Goal: Task Accomplishment & Management: Complete application form

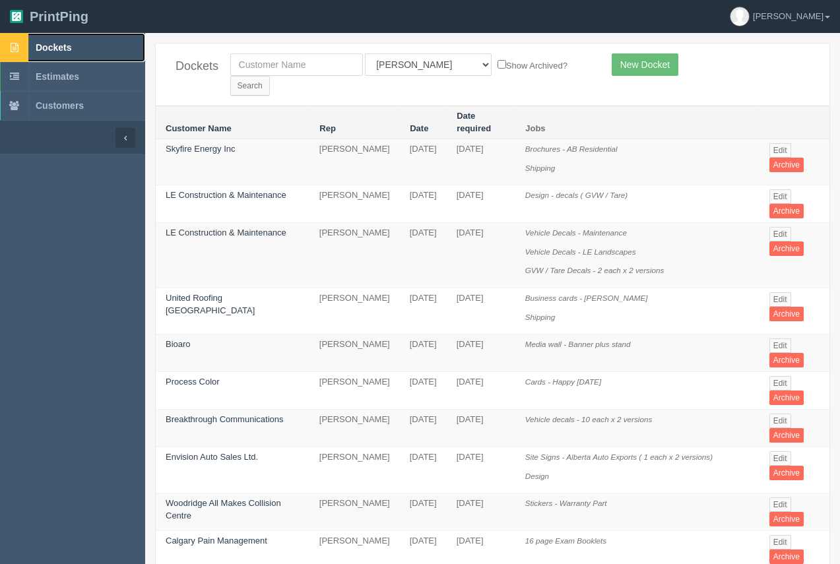
click at [63, 49] on span "Dockets" at bounding box center [54, 47] width 36 height 11
click at [267, 69] on input "text" at bounding box center [296, 64] width 133 height 22
click at [300, 69] on input "text" at bounding box center [296, 64] width 133 height 22
type input "red deer"
click at [270, 76] on input "Search" at bounding box center [250, 86] width 40 height 20
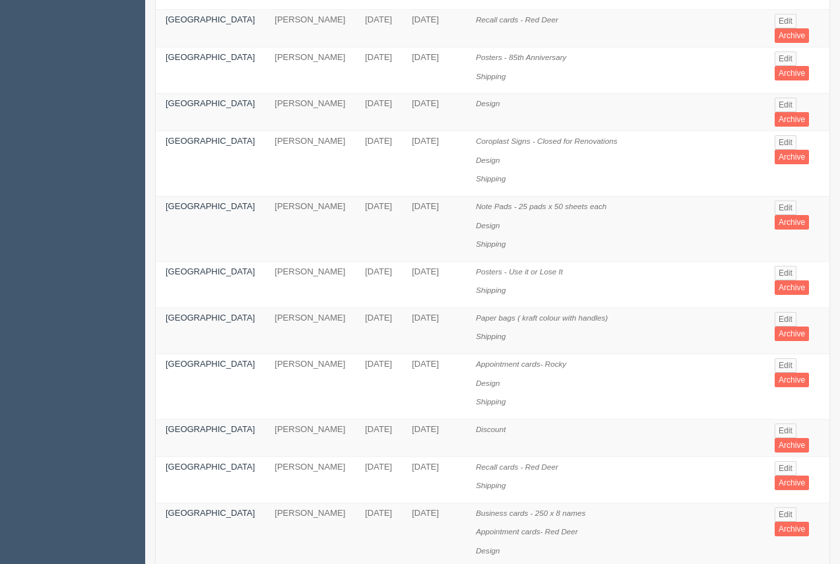
scroll to position [353, 0]
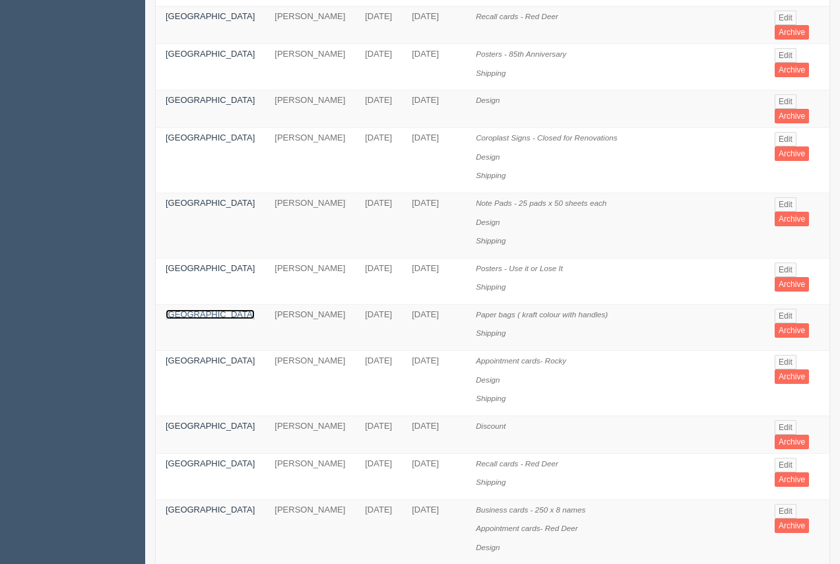
click at [189, 310] on link "[GEOGRAPHIC_DATA]" at bounding box center [210, 315] width 89 height 10
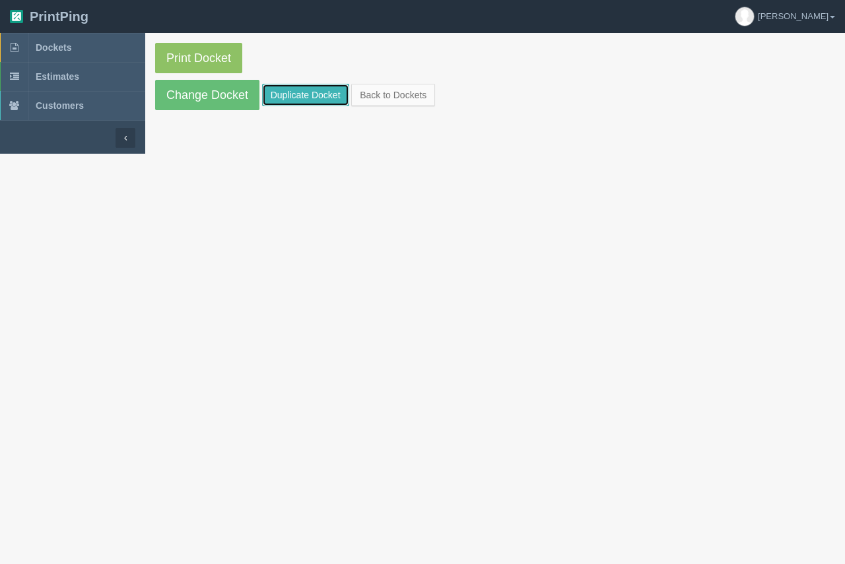
click at [308, 96] on link "Duplicate Docket" at bounding box center [305, 95] width 87 height 22
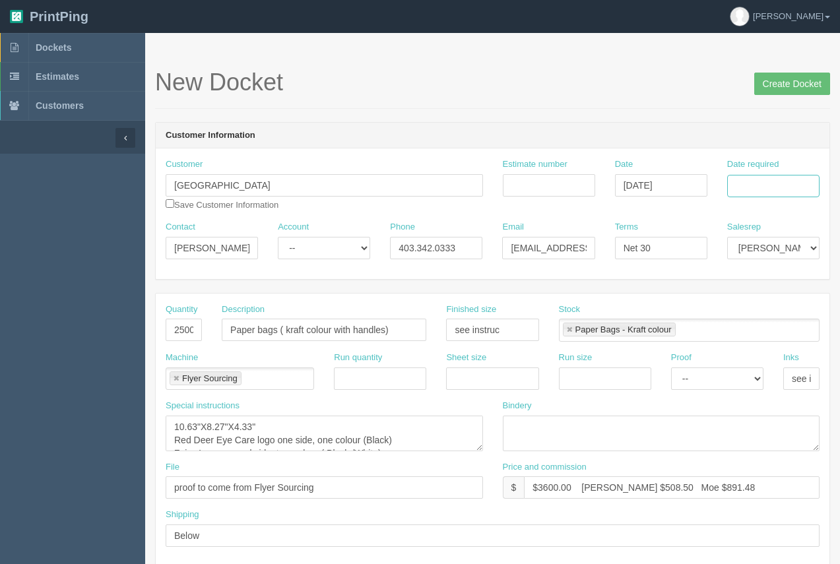
click at [755, 191] on input "Date required" at bounding box center [774, 186] width 92 height 22
click at [721, 332] on td "29" at bounding box center [720, 331] width 19 height 19
click at [809, 213] on th "»" at bounding box center [808, 214] width 17 height 26
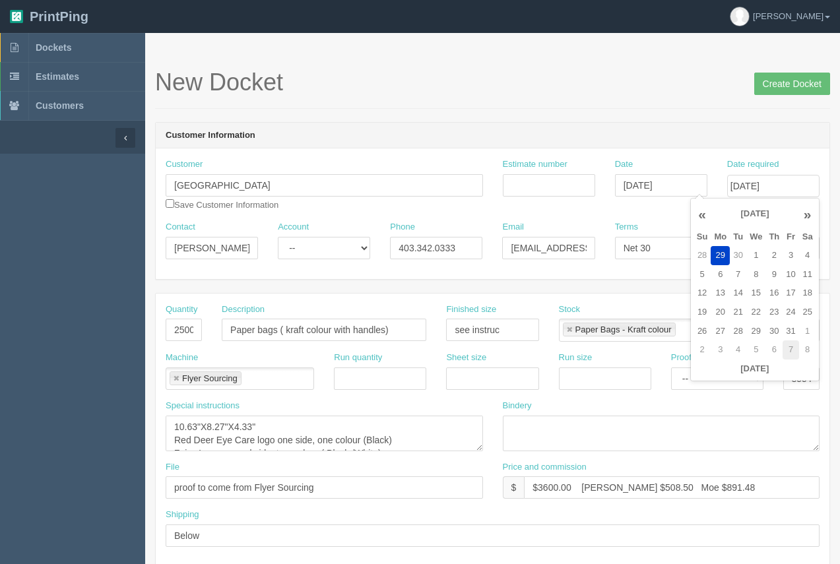
click at [792, 356] on td "7" at bounding box center [791, 350] width 16 height 19
type input "November 7, 2025"
drag, startPoint x: 172, startPoint y: 330, endPoint x: 207, endPoint y: 326, distance: 34.6
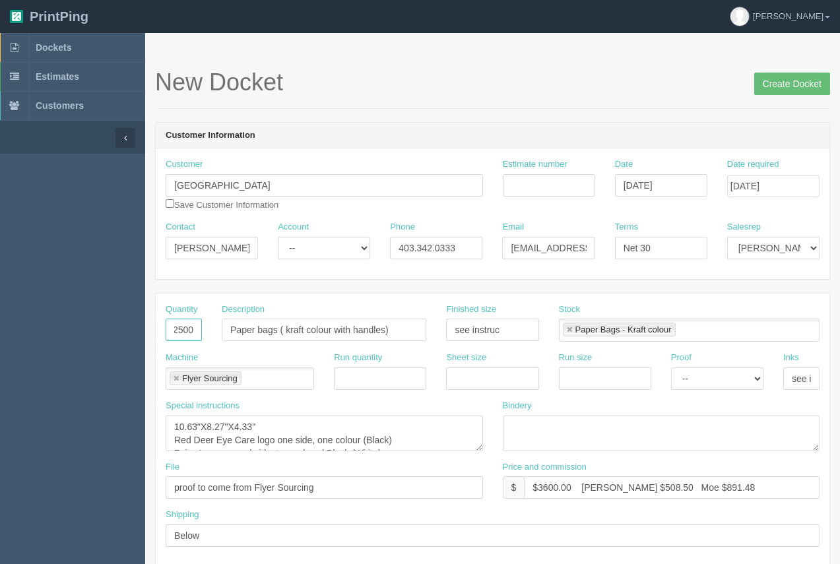
click at [206, 325] on div "Quantity 2500" at bounding box center [184, 328] width 56 height 48
type input "5000"
click at [305, 330] on input "Paper bags ( kraft colour with handles)" at bounding box center [324, 330] width 205 height 22
type input "Paper bags ( White colour with handles)"
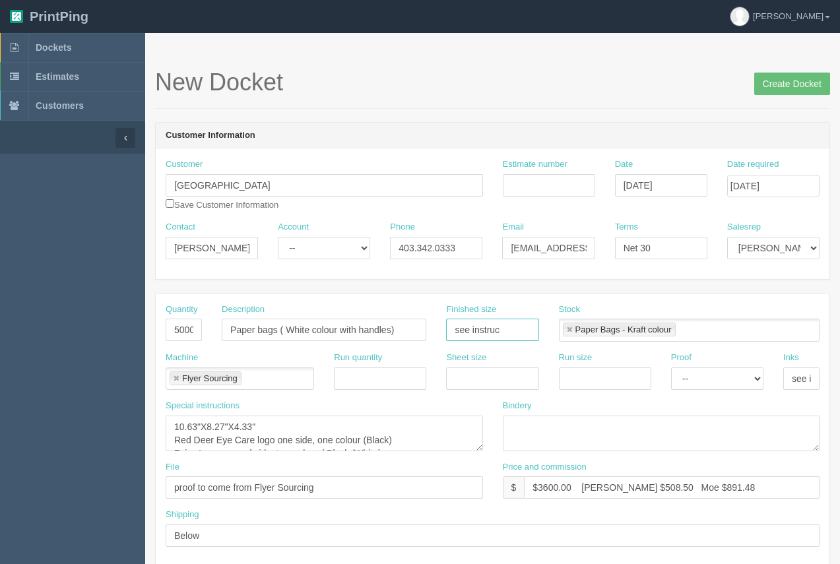
drag, startPoint x: 511, startPoint y: 336, endPoint x: 449, endPoint y: 335, distance: 62.1
click at [449, 335] on input "see instruc" at bounding box center [492, 330] width 92 height 22
drag, startPoint x: 259, startPoint y: 428, endPoint x: 141, endPoint y: 415, distance: 118.9
type textarea "6" x 6" x 4" Red Deer Eye Care logo one side, one colour (Black) Zeiss Logo sec…"
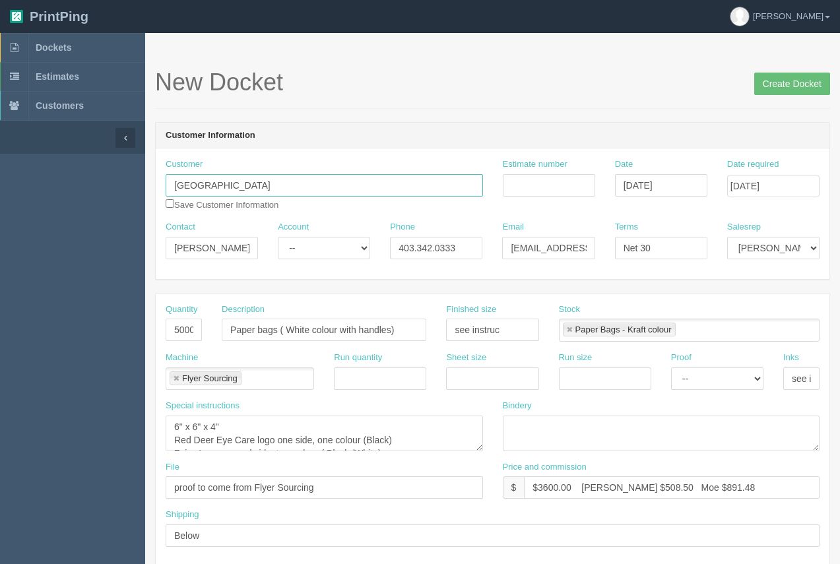
drag, startPoint x: 317, startPoint y: 176, endPoint x: 168, endPoint y: 180, distance: 148.6
click at [165, 176] on div "Customer Red Deer Eye Center Save Customer Information" at bounding box center [324, 189] width 337 height 63
paste input "Sun Valley Eye Care"
type input "Sun Valley Eye Care"
drag, startPoint x: 238, startPoint y: 248, endPoint x: 105, endPoint y: 243, distance: 133.4
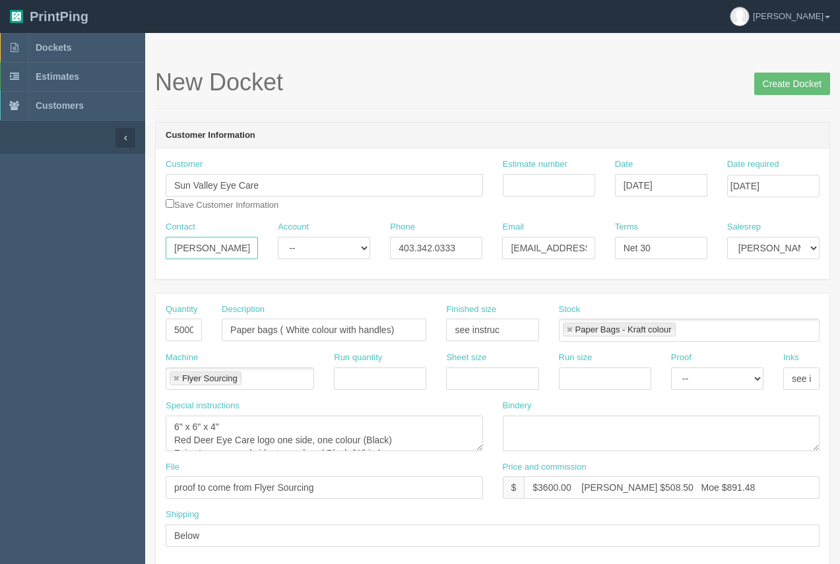
paste input "Benjamin Barrus"
type input "Benjamin Barrus"
drag, startPoint x: 474, startPoint y: 243, endPoint x: 393, endPoint y: 244, distance: 81.2
click at [380, 238] on div "Contact Benjamin Barrus Account -- Existing Client Allrush Client Rep Client Ph…" at bounding box center [493, 245] width 674 height 48
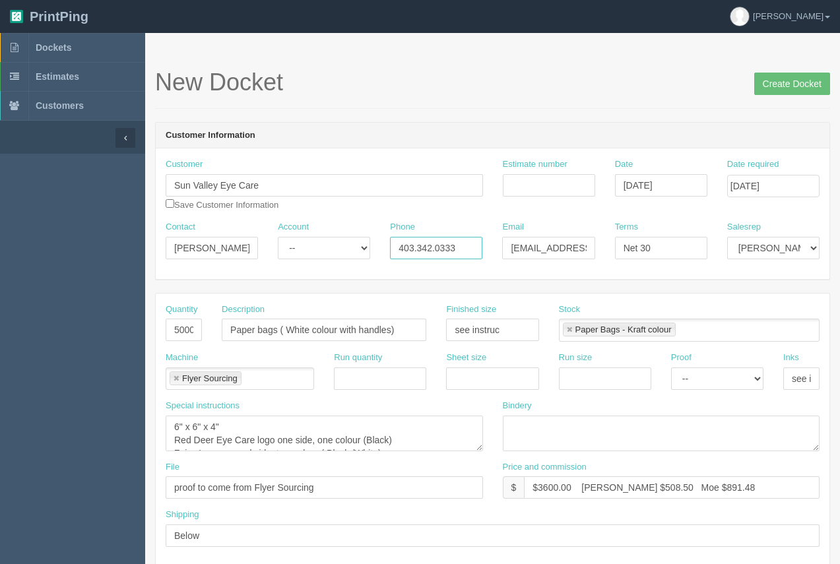
paste input "472.4477"
type input "403.472.4477"
drag, startPoint x: 670, startPoint y: 240, endPoint x: 580, endPoint y: 235, distance: 89.9
click at [580, 235] on div "Contact Benjamin Barrus Account -- Existing Client Allrush Client Rep Client Ph…" at bounding box center [493, 245] width 674 height 48
type input "50/50"
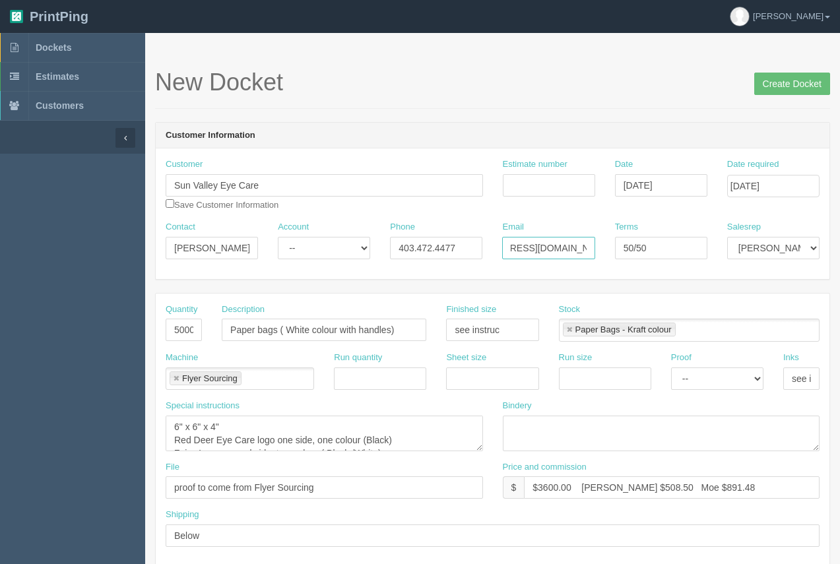
scroll to position [0, 63]
drag, startPoint x: 508, startPoint y: 242, endPoint x: 587, endPoint y: 252, distance: 79.3
click at [598, 254] on div "Email dispensing@reddeereyecare.com" at bounding box center [549, 245] width 112 height 48
paste input "r.barrus@sunvalleyeyecare.ca"
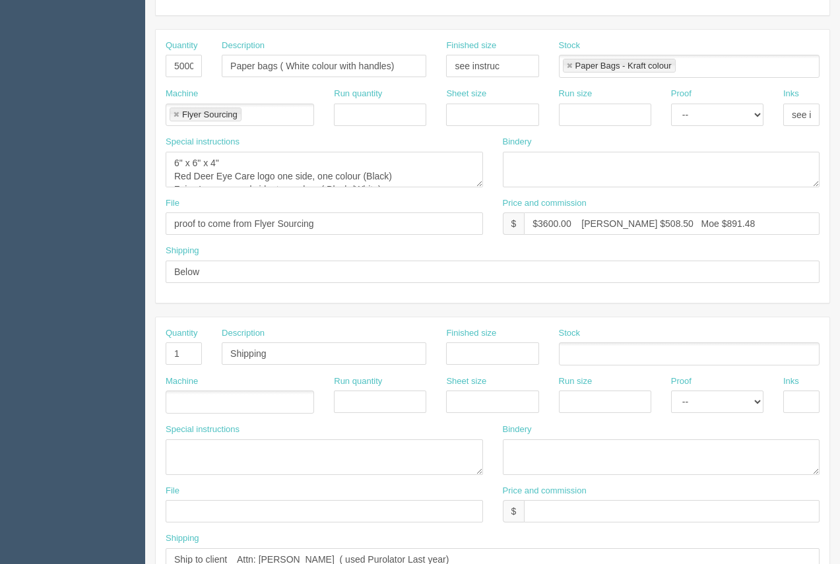
scroll to position [253, 0]
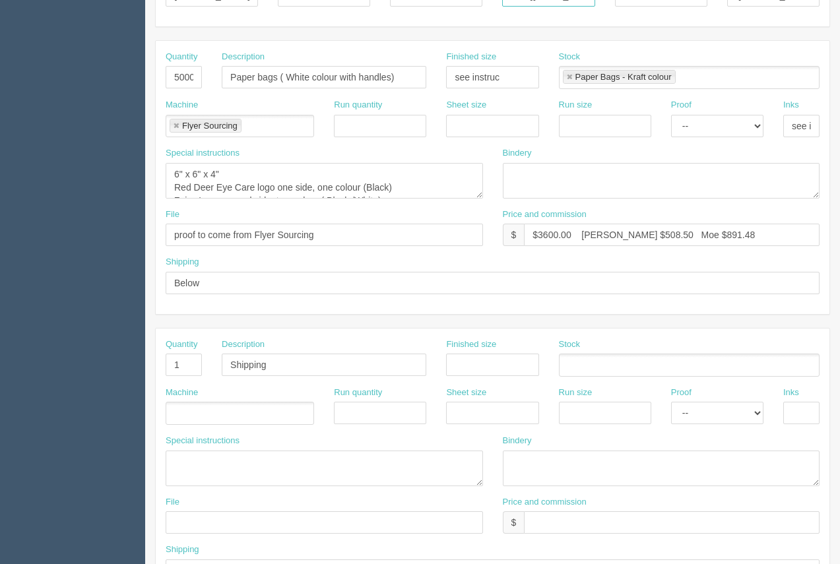
type input "dr.barrus@sunvalleyeyecare.ca"
click at [175, 189] on textarea "10.63"X8.27"X4.33" Red Deer Eye Care logo one side, one colour (Black) Zeiss Lo…" at bounding box center [325, 181] width 318 height 36
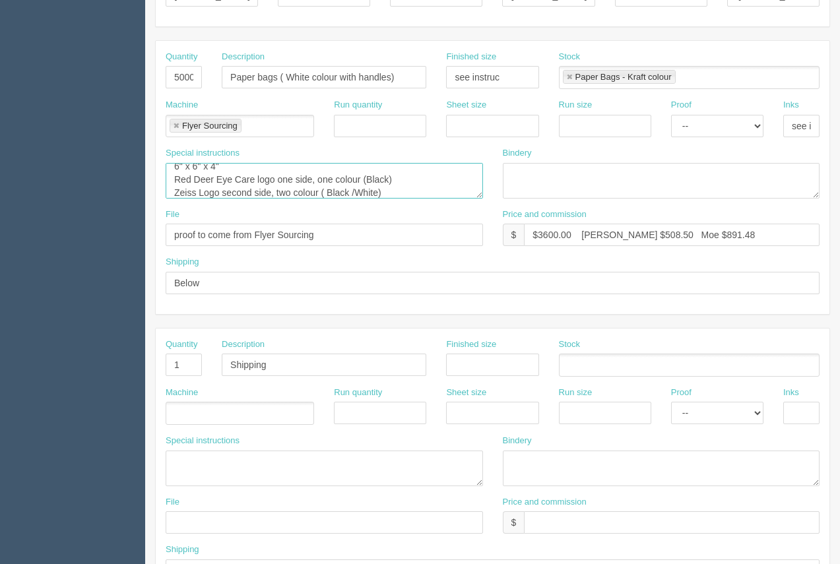
click at [396, 177] on textarea "10.63"X8.27"X4.33" Red Deer Eye Care logo one side, one colour (Black) Zeiss Lo…" at bounding box center [325, 181] width 318 height 36
click at [246, 177] on textarea "10.63"X8.27"X4.33" Red Deer Eye Care logo one side, one colour (Black) Zeiss Lo…" at bounding box center [325, 181] width 318 height 36
click at [407, 189] on textarea "10.63"X8.27"X4.33" Red Deer Eye Care logo one side, one colour (Black) Zeiss Lo…" at bounding box center [325, 181] width 318 height 36
type textarea "6" x 6" x 4" Sun Valley Eye Care - logo on main faces , two sides Zeiss Logo on…"
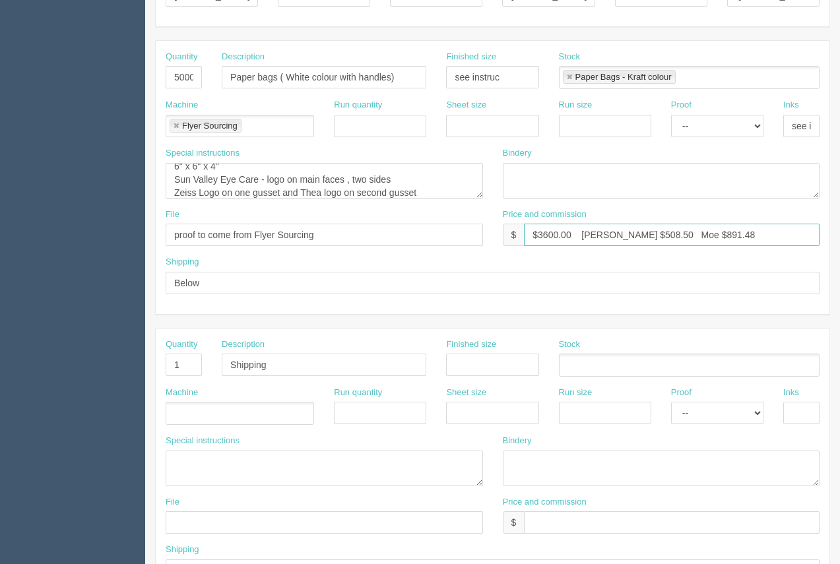
drag, startPoint x: 570, startPoint y: 238, endPoint x: 531, endPoint y: 236, distance: 39.0
click at [539, 232] on input "$3600.00 Arif $508.50 Moe $891.48" at bounding box center [672, 235] width 296 height 22
drag, startPoint x: 633, startPoint y: 234, endPoint x: 578, endPoint y: 224, distance: 56.2
click at [607, 230] on input "$6200.00 Arif $508.50 Moe $891.48" at bounding box center [672, 235] width 296 height 22
drag, startPoint x: 693, startPoint y: 236, endPoint x: 665, endPoint y: 233, distance: 27.9
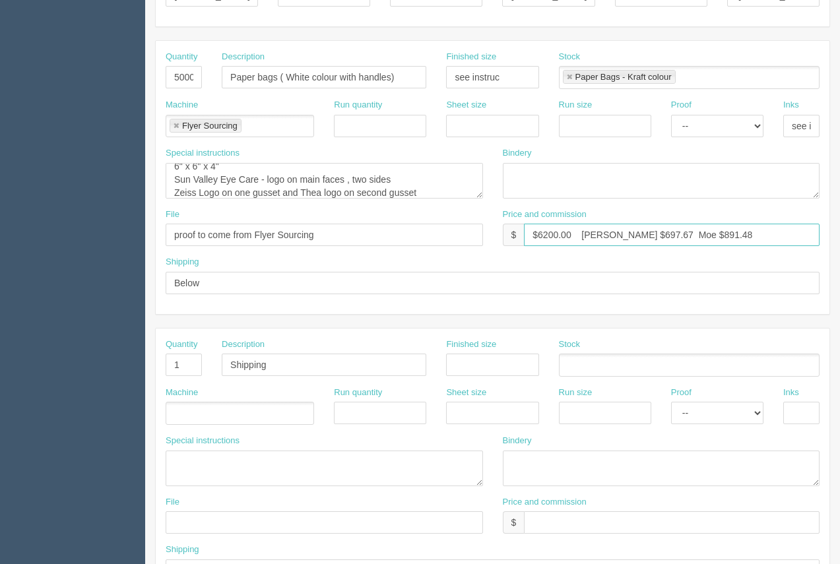
click at [665, 233] on input "$6200.00 Arif $697.67 Moe $891.48" at bounding box center [672, 235] width 296 height 22
click at [665, 236] on input "$6200.00 Arif $697.67 Moe $81677.36" at bounding box center [672, 235] width 296 height 22
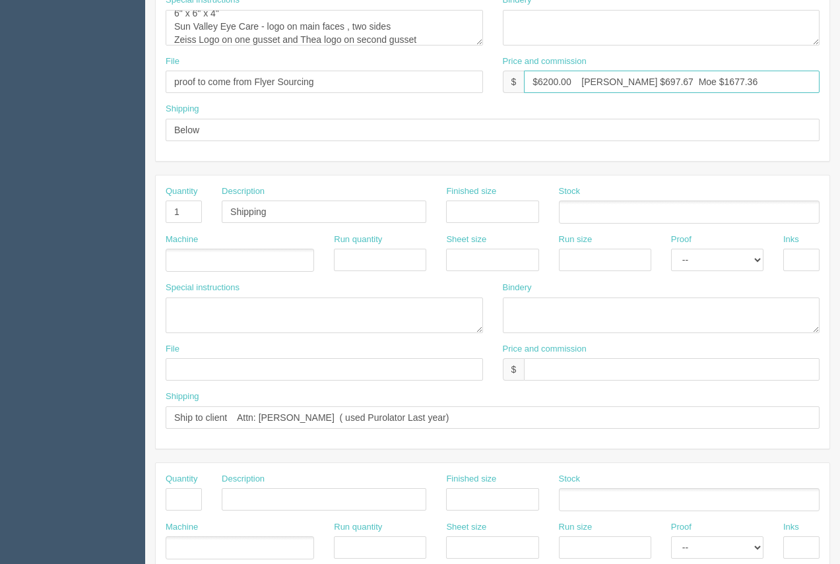
scroll to position [404, 0]
type input "$6200.00 Arif $697.67 Moe $1677.36"
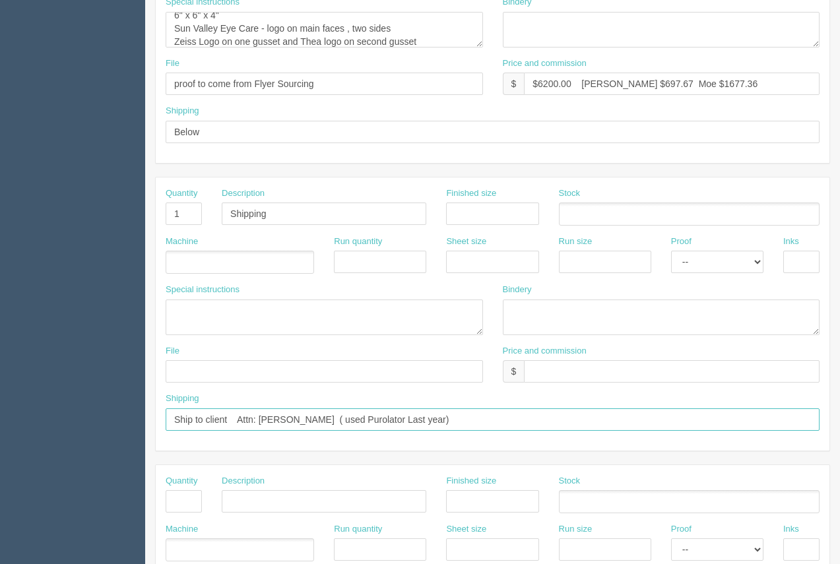
drag, startPoint x: 413, startPoint y: 424, endPoint x: 234, endPoint y: 413, distance: 178.6
click at [234, 413] on input "Ship to client Attn: Aurea ( used Purolator Last year)" at bounding box center [493, 420] width 654 height 22
click at [262, 422] on input "Ship to client Confrim ship to adddress" at bounding box center [493, 420] width 654 height 22
type input "Ship to client Confirm ship to adddress"
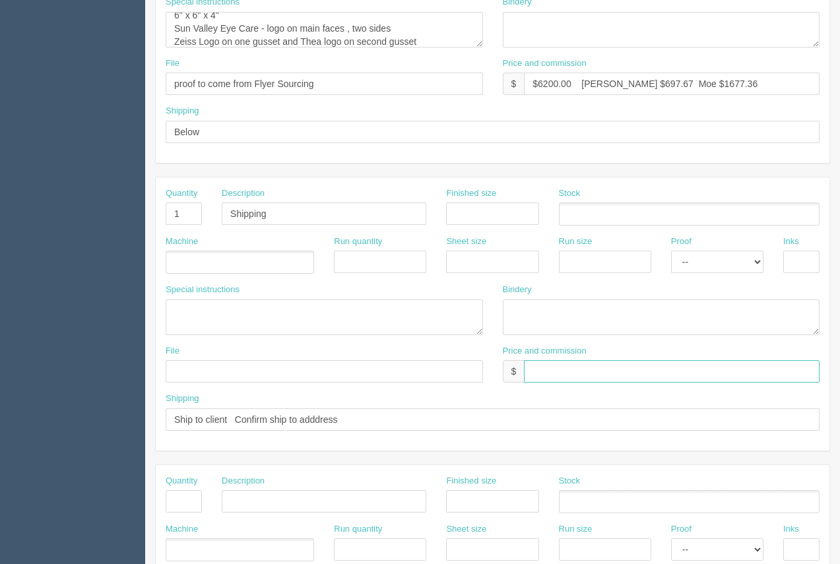
click at [614, 364] on input "text" at bounding box center [672, 371] width 296 height 22
type input "Included Above"
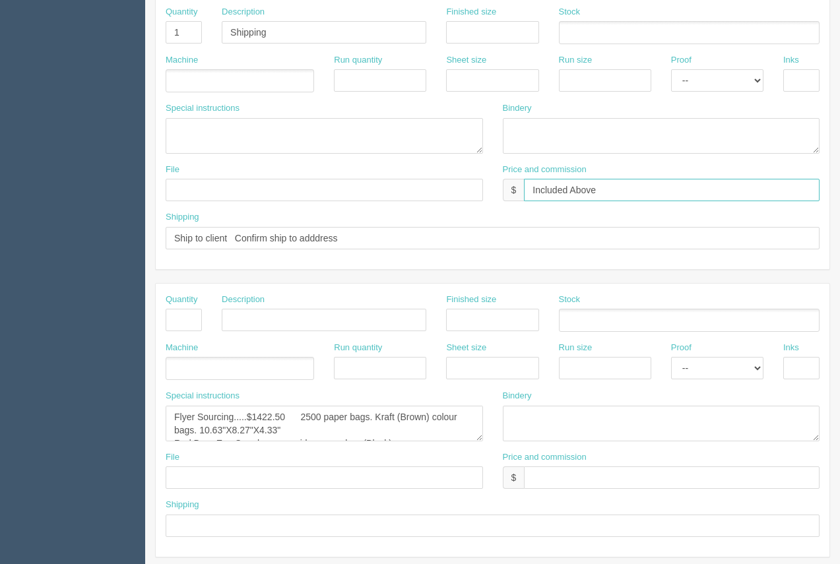
scroll to position [634, 0]
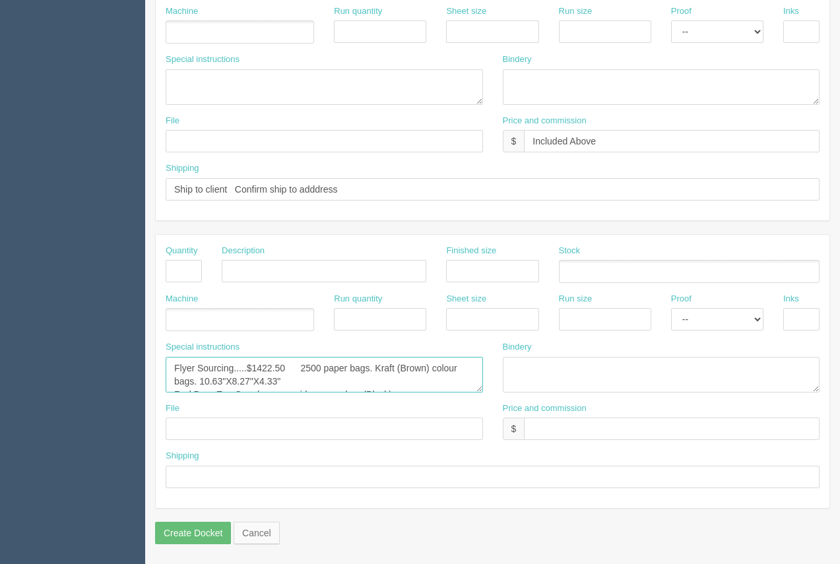
click at [285, 370] on textarea "Flyer Sourcing.....$1422.50 2500 paper bags. Kraft (Brown) colour bags. 10.63"X…" at bounding box center [325, 375] width 318 height 36
click at [309, 367] on textarea "Flyer Sourcing.....$1422.50 2500 paper bags. Kraft (Brown) colour bags. 10.63"X…" at bounding box center [325, 375] width 318 height 36
click at [435, 370] on textarea "Flyer Sourcing.....$1422.50 2500 paper bags. Kraft (Brown) colour bags. 10.63"X…" at bounding box center [325, 375] width 318 height 36
click at [283, 383] on textarea "Flyer Sourcing.....$1422.50 2500 paper bags. Kraft (Brown) colour bags. 10.63"X…" at bounding box center [325, 375] width 318 height 36
click at [460, 370] on textarea "Flyer Sourcing.....$1422.50 2500 paper bags. Kraft (Brown) colour bags. 10.63"X…" at bounding box center [325, 375] width 318 height 36
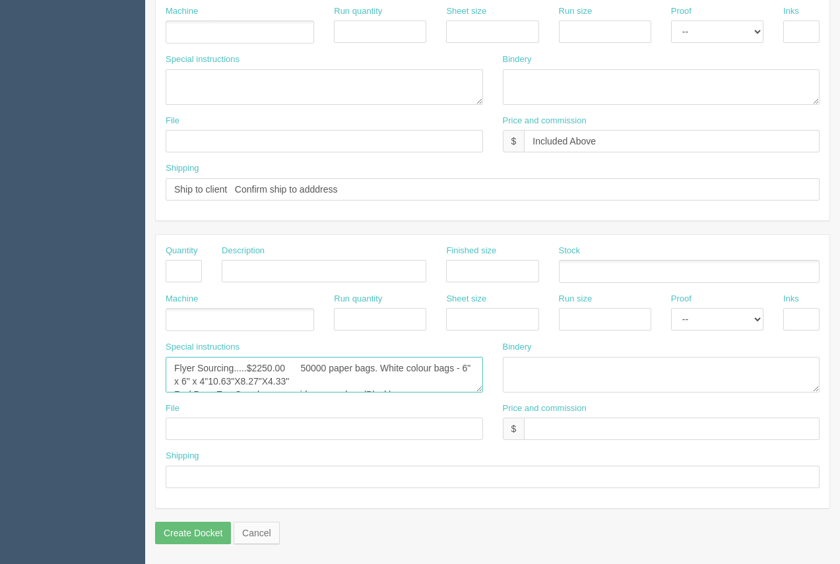
click at [349, 386] on textarea "Flyer Sourcing.....$1422.50 2500 paper bags. Kraft (Brown) colour bags. 10.63"X…" at bounding box center [325, 375] width 318 height 36
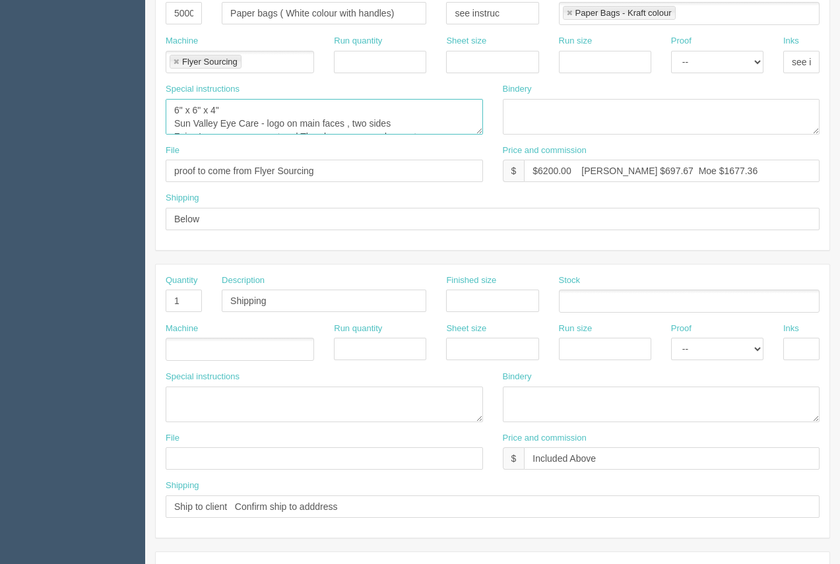
scroll to position [13, 0]
drag, startPoint x: 439, startPoint y: 128, endPoint x: 156, endPoint y: 116, distance: 283.5
click at [156, 116] on div "Special instructions 10.63"X8.27"X4.33" Red Deer Eye Care logo one side, one co…" at bounding box center [324, 113] width 337 height 61
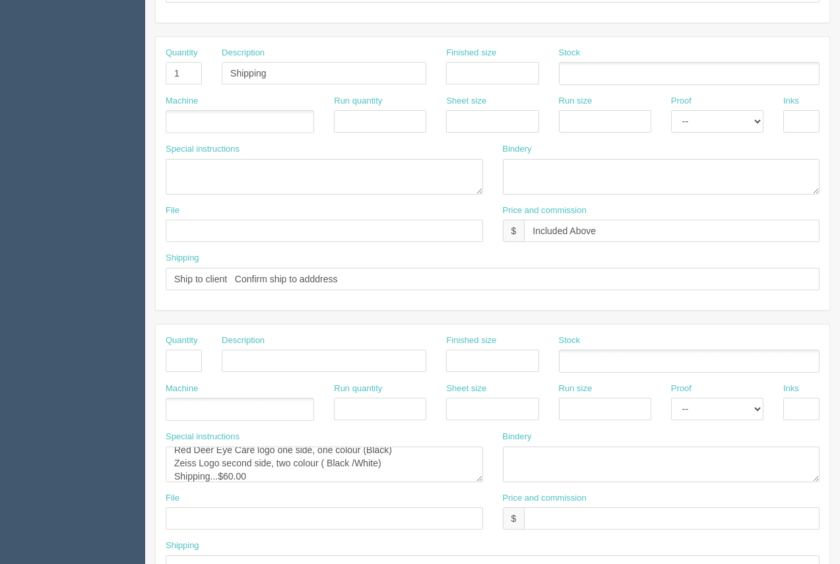
scroll to position [634, 0]
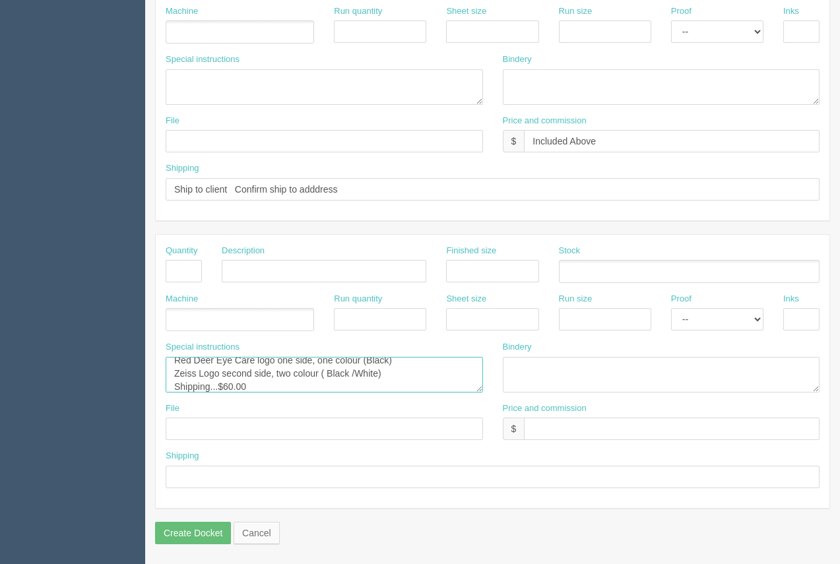
click at [175, 361] on textarea "Flyer Sourcing.....$1422.50 2500 paper bags. Kraft (Brown) colour bags. 10.63"X…" at bounding box center [325, 375] width 318 height 36
drag, startPoint x: 172, startPoint y: 361, endPoint x: 379, endPoint y: 375, distance: 207.8
click at [383, 376] on textarea "Flyer Sourcing.....$1422.50 2500 paper bags. Kraft (Brown) colour bags. 10.63"X…" at bounding box center [325, 375] width 318 height 36
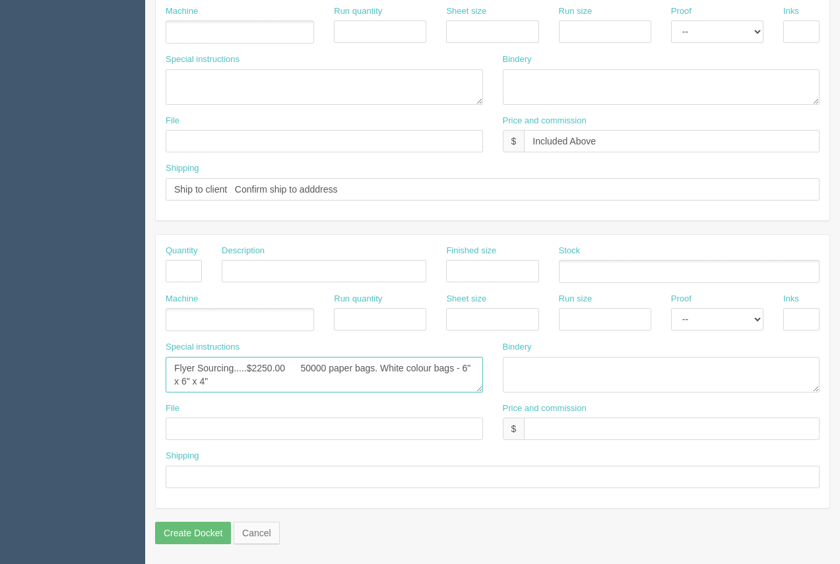
paste textarea "Sun Valley Eye Care - logo on main faces , two sides Zeiss Logo on one gusset a…"
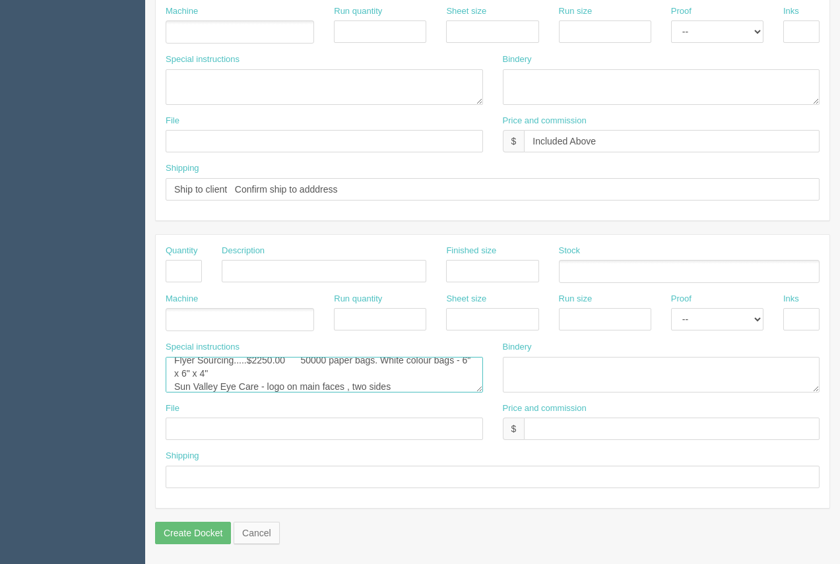
scroll to position [21, 0]
click at [481, 389] on textarea "Flyer Sourcing.....$1422.50 2500 paper bags. Kraft (Brown) colour bags. 10.63"X…" at bounding box center [325, 375] width 318 height 36
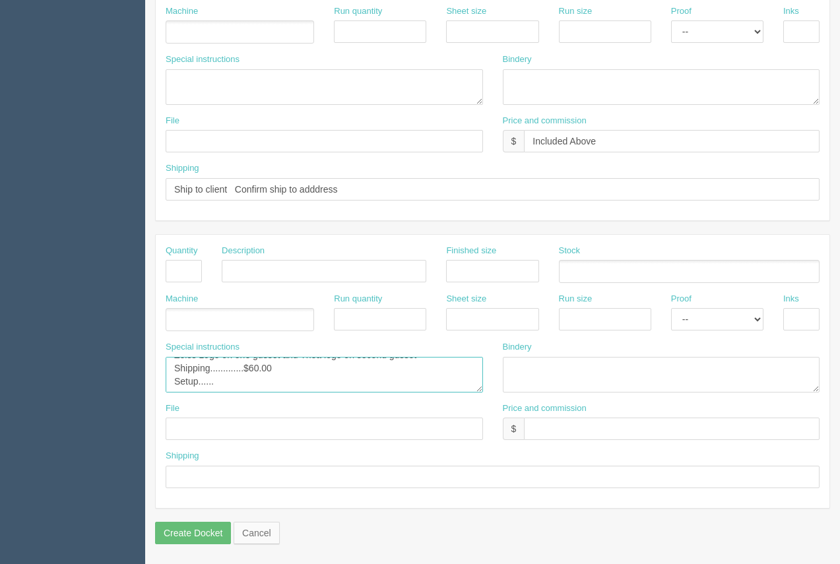
drag, startPoint x: 244, startPoint y: 390, endPoint x: 167, endPoint y: 380, distance: 77.2
click at [167, 380] on textarea "Flyer Sourcing.....$1422.50 2500 paper bags. Kraft (Brown) colour bags. 10.63"X…" at bounding box center [325, 375] width 318 height 36
click at [175, 367] on textarea "Flyer Sourcing.....$1422.50 2500 paper bags. Kraft (Brown) colour bags. 10.63"X…" at bounding box center [325, 375] width 318 height 36
click at [179, 373] on textarea "Flyer Sourcing.....$1422.50 2500 paper bags. Kraft (Brown) colour bags. 10.63"X…" at bounding box center [325, 375] width 318 height 36
click at [312, 383] on textarea "Flyer Sourcing.....$1422.50 2500 paper bags. Kraft (Brown) colour bags. 10.63"X…" at bounding box center [325, 375] width 318 height 36
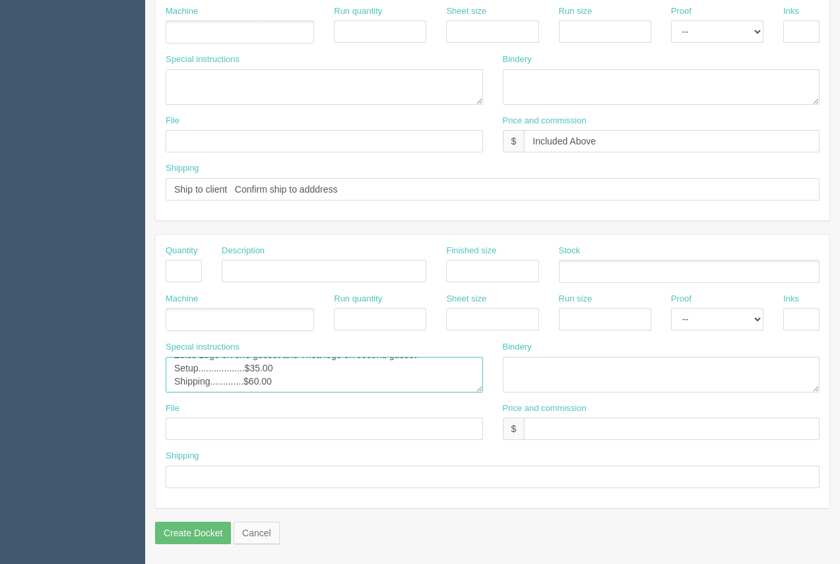
scroll to position [61, 0]
type textarea "Flyer Sourcing.....$2250.00 50000 paper bags. White colour bags - 6" x 6" x 4" …"
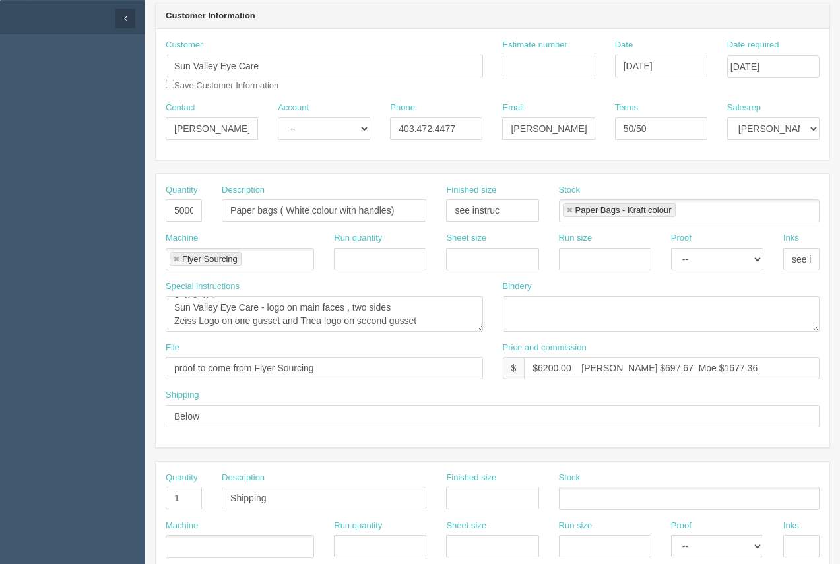
scroll to position [122, 0]
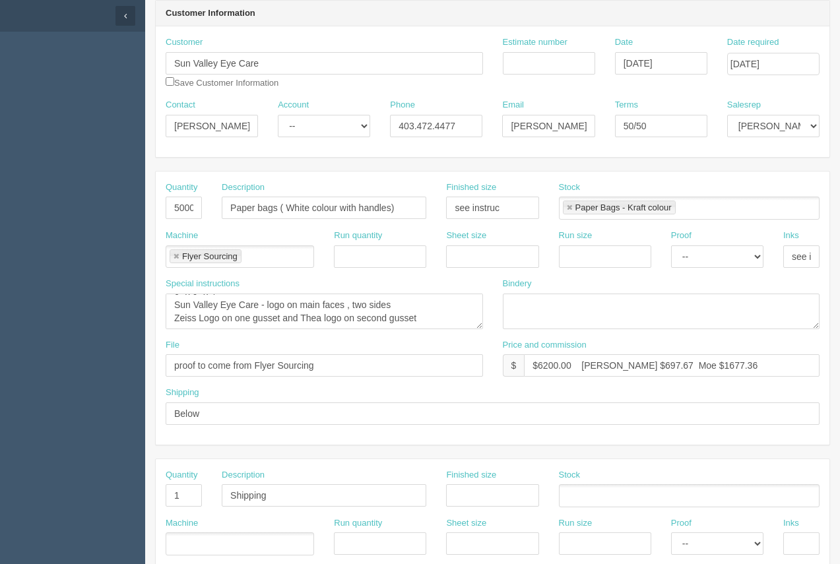
click at [571, 206] on link at bounding box center [570, 208] width 8 height 9
type textarea "Flyer Sourcing.....$2250.00 50000 paper bags. White colour bags - 6" x 6" x 4" …"
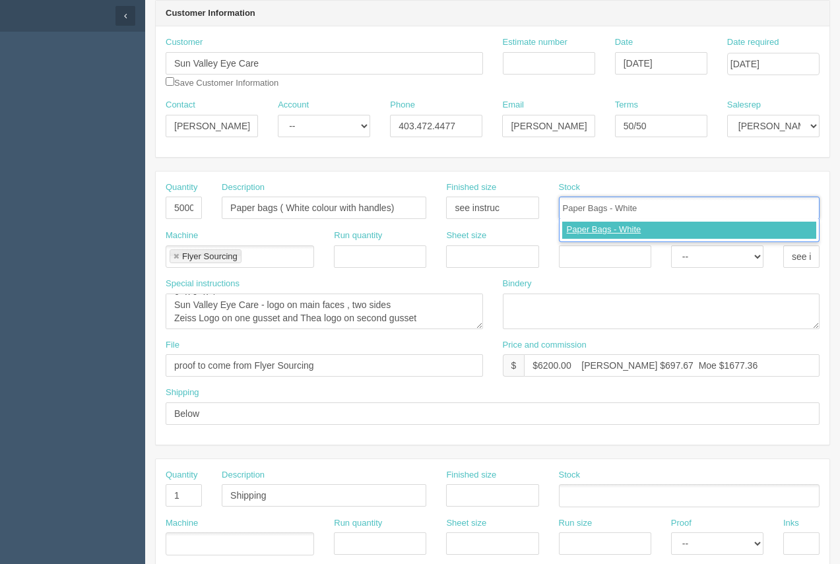
type input "Paper Bags - White"
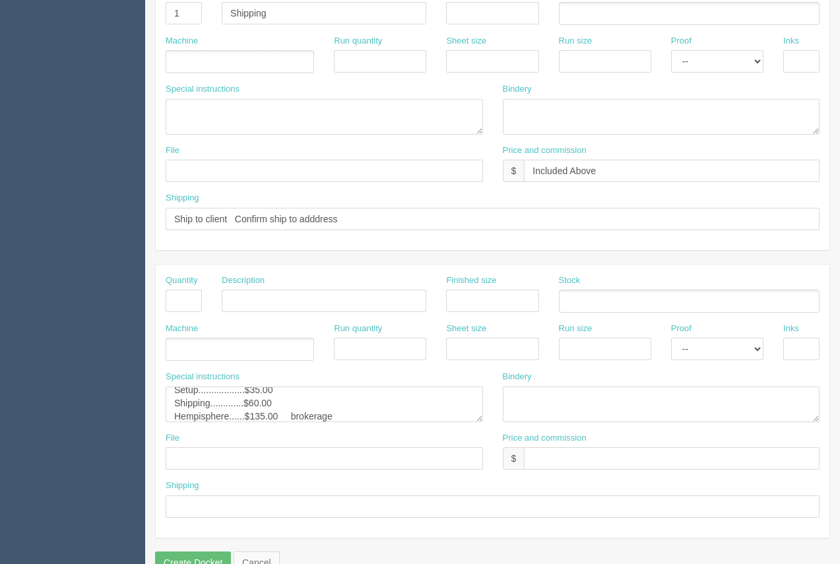
scroll to position [634, 0]
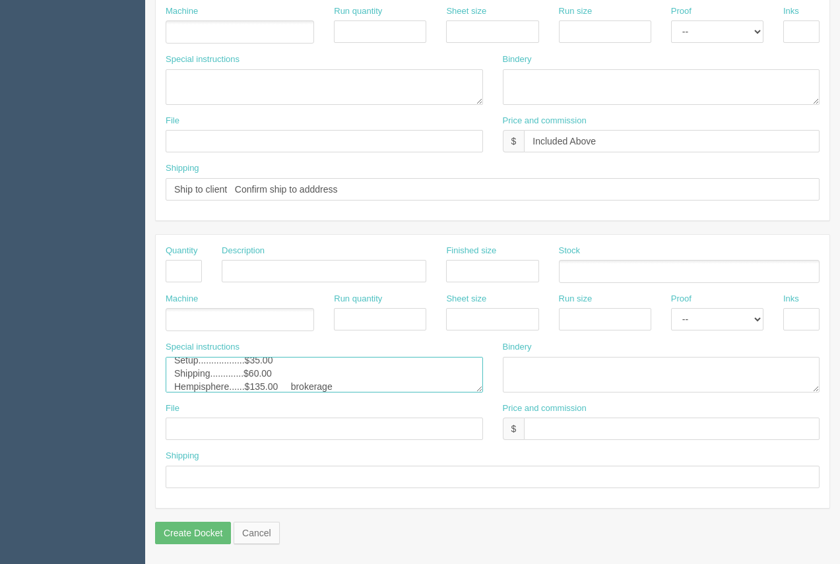
click at [346, 389] on textarea "Flyer Sourcing.....$1422.50 2500 paper bags. Kraft (Brown) colour bags. 10.63"X…" at bounding box center [325, 375] width 318 height 36
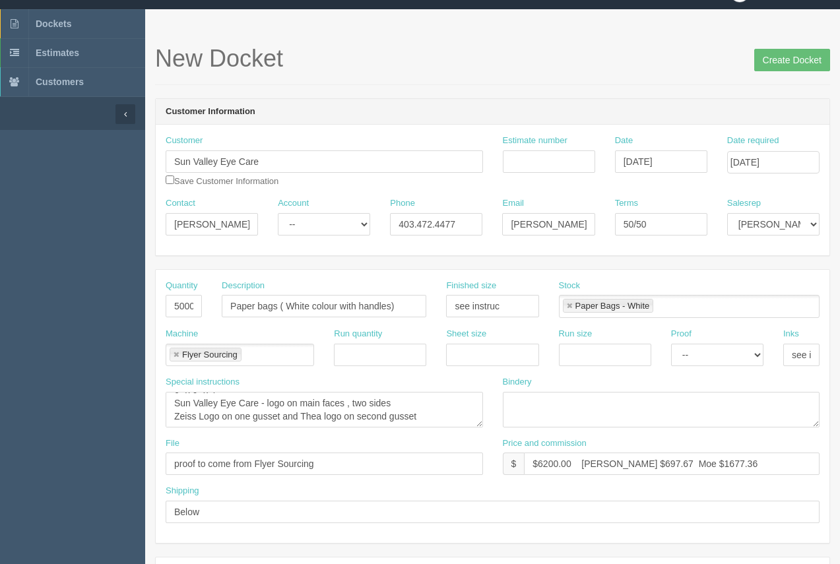
scroll to position [17, 0]
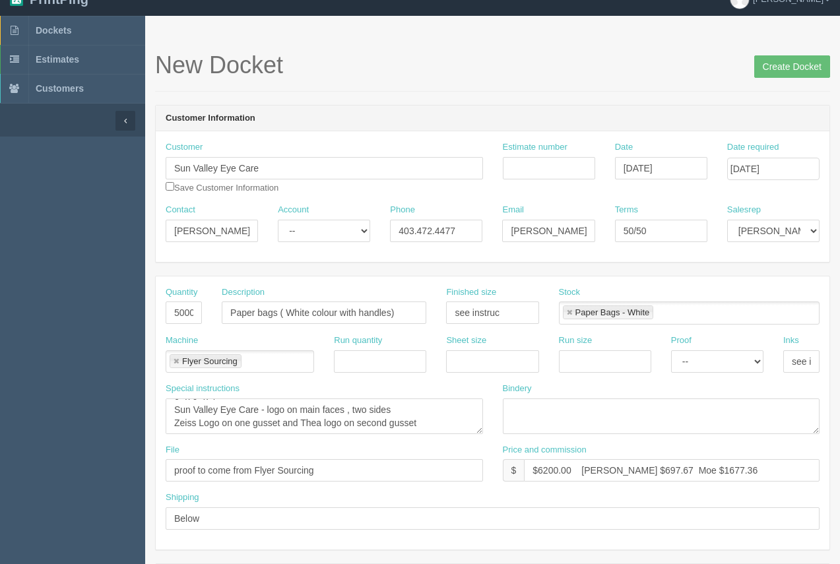
type textarea "Flyer Sourcing.....$2250.00 50000 paper bags. White colour bags - 6" x 6" x 4".…"
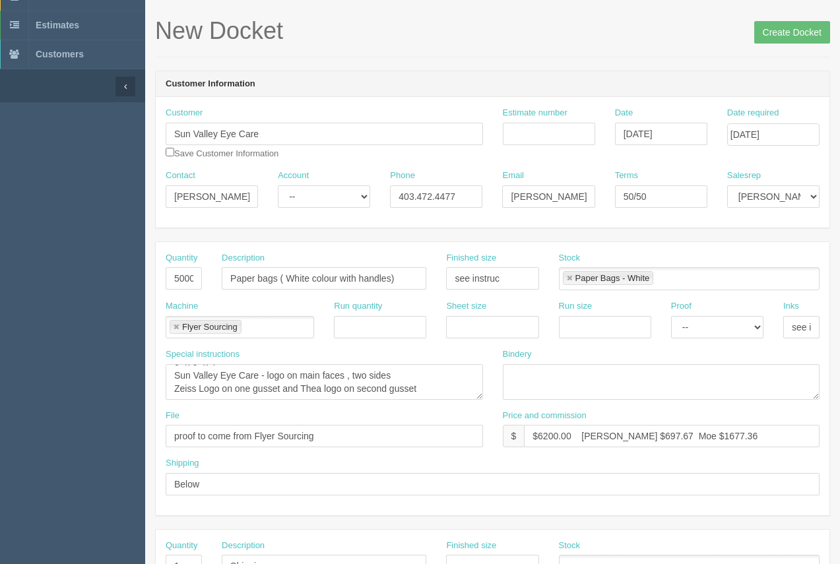
scroll to position [0, 0]
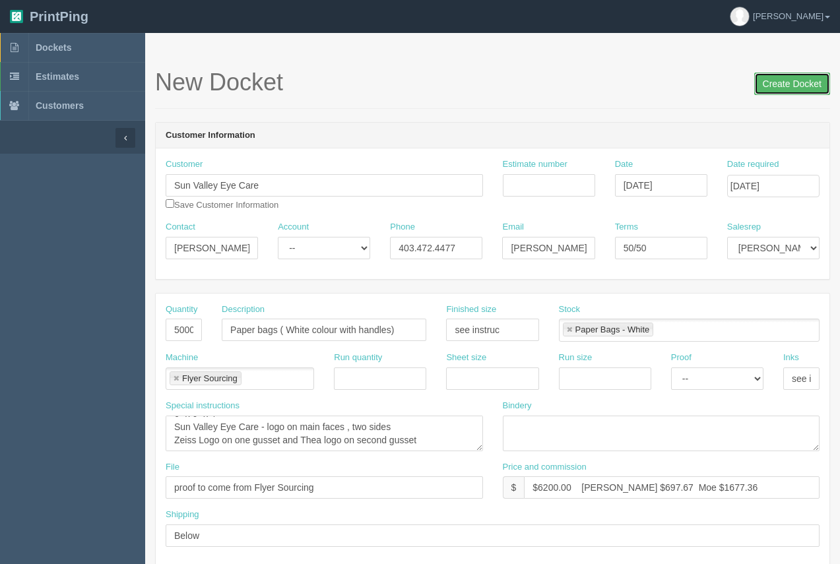
click at [774, 84] on input "Create Docket" at bounding box center [793, 84] width 76 height 22
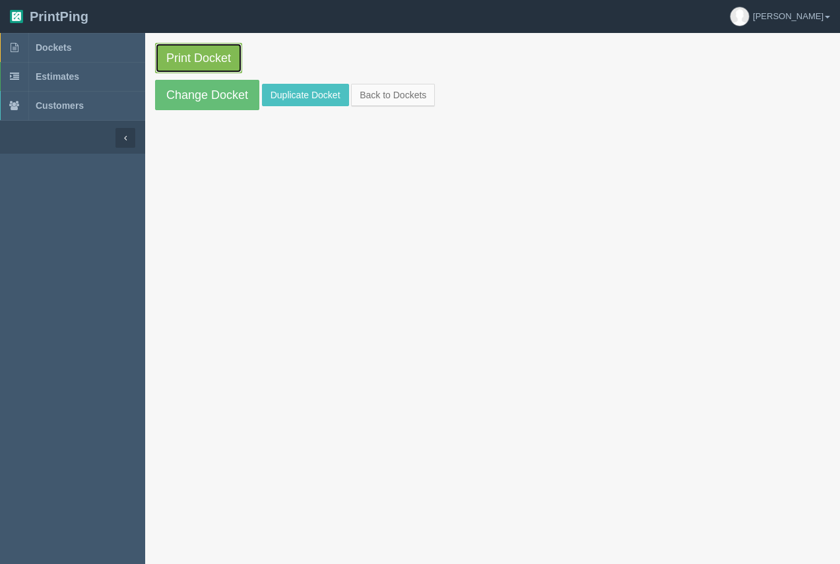
click at [200, 56] on link "Print Docket" at bounding box center [198, 58] width 87 height 30
click at [55, 50] on span "Dockets" at bounding box center [54, 47] width 36 height 11
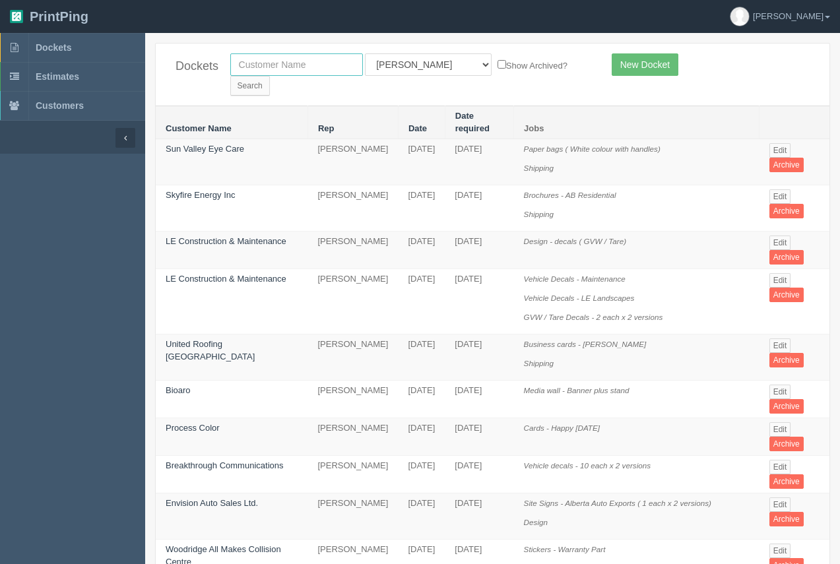
click at [259, 56] on input "text" at bounding box center [296, 64] width 133 height 22
type input "canadian vinyl"
drag, startPoint x: 524, startPoint y: 64, endPoint x: 516, endPoint y: 68, distance: 9.5
click at [270, 76] on input "Search" at bounding box center [250, 86] width 40 height 20
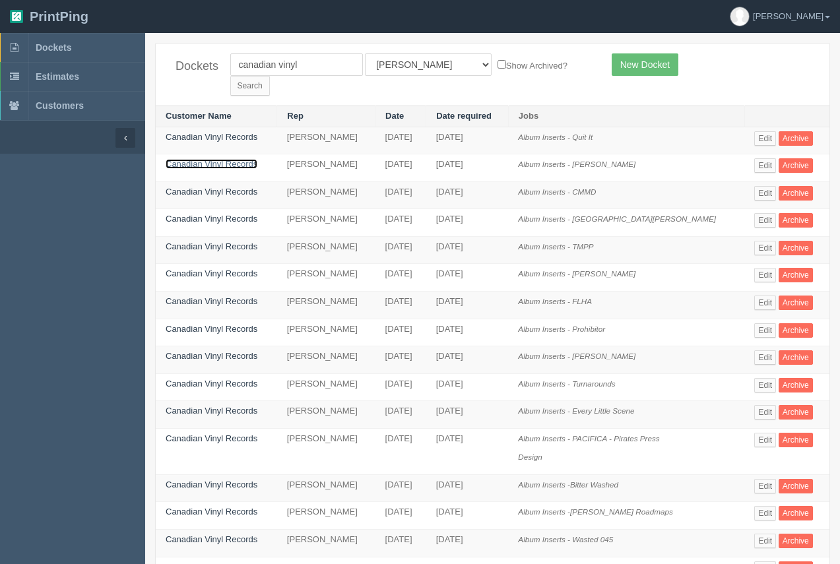
click at [234, 159] on link "Canadian Vinyl Records" at bounding box center [212, 164] width 92 height 10
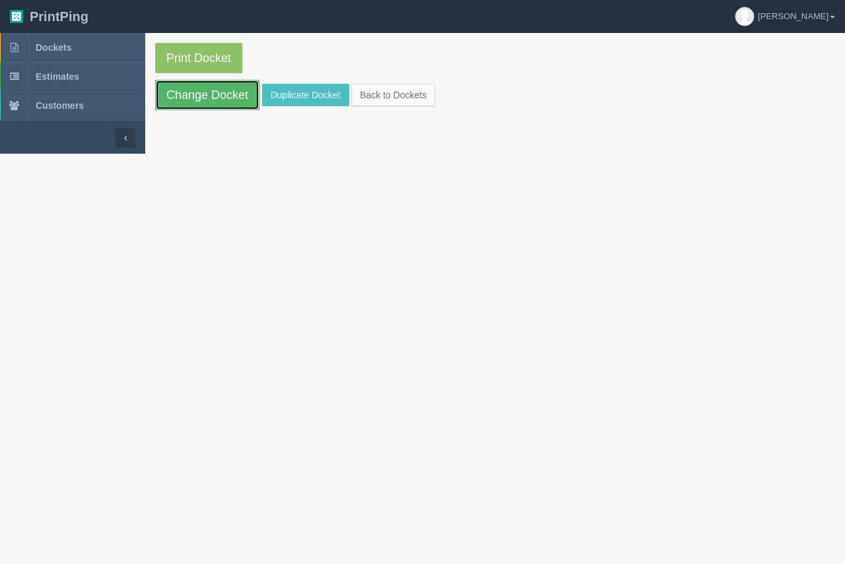
drag, startPoint x: 211, startPoint y: 96, endPoint x: 199, endPoint y: 90, distance: 13.3
click at [211, 96] on link "Change Docket" at bounding box center [207, 95] width 104 height 30
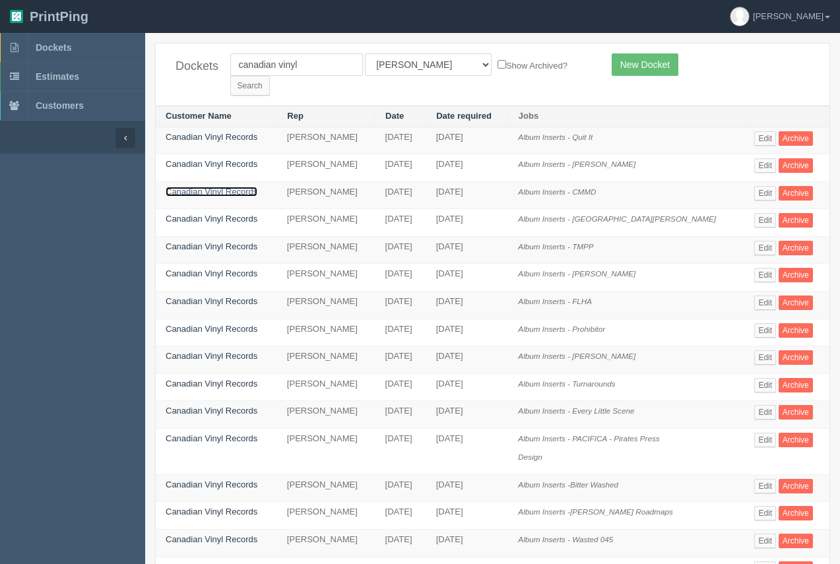
click at [215, 187] on link "Canadian Vinyl Records" at bounding box center [212, 192] width 92 height 10
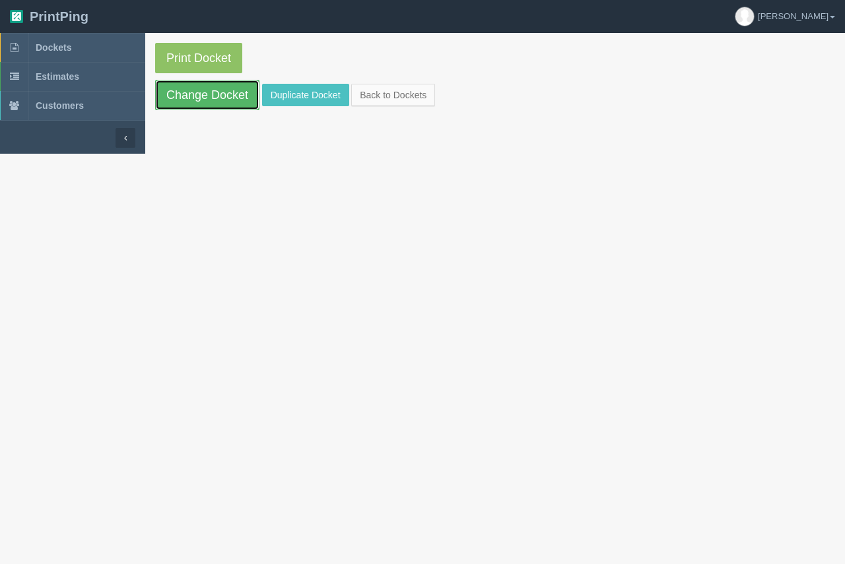
click at [214, 101] on link "Change Docket" at bounding box center [207, 95] width 104 height 30
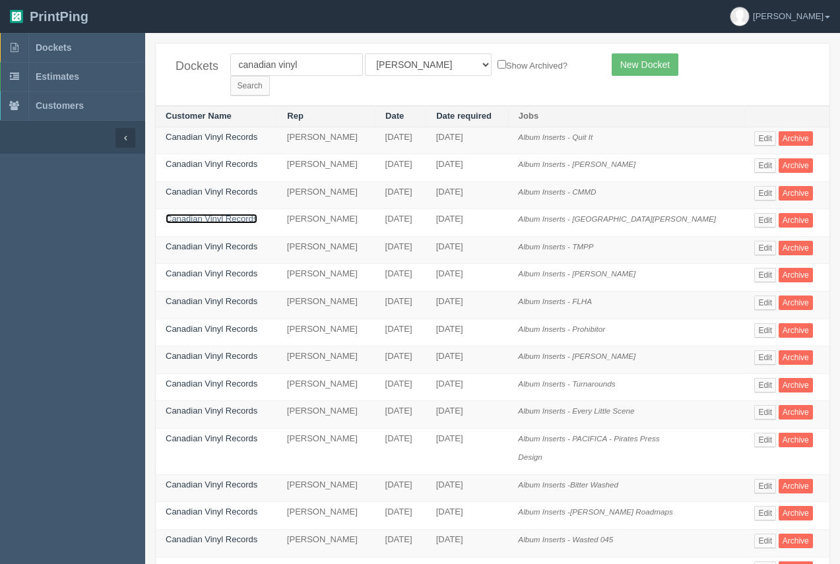
click at [197, 214] on link "Canadian Vinyl Records" at bounding box center [212, 219] width 92 height 10
drag, startPoint x: 197, startPoint y: 205, endPoint x: 182, endPoint y: 159, distance: 47.8
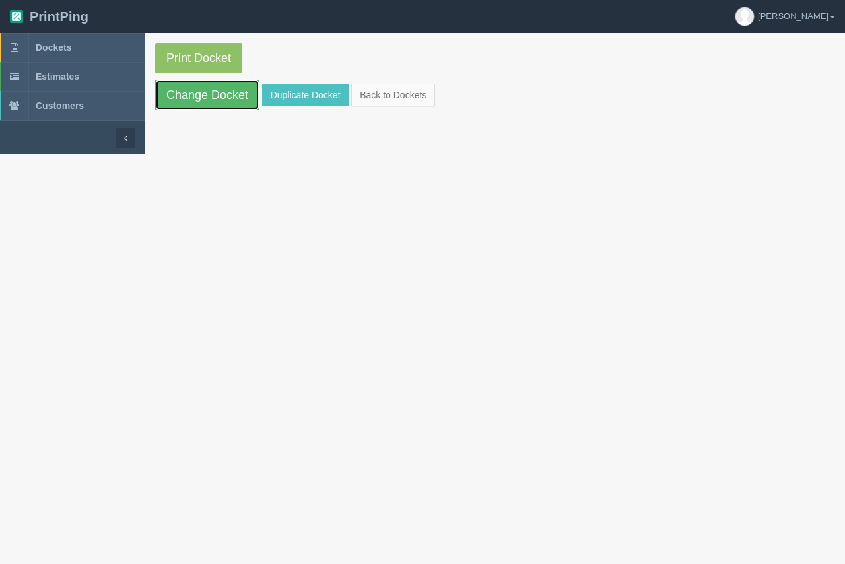
click at [187, 90] on link "Change Docket" at bounding box center [207, 95] width 104 height 30
drag, startPoint x: 303, startPoint y: 86, endPoint x: 286, endPoint y: 118, distance: 36.0
click at [303, 85] on link "Duplicate Docket" at bounding box center [305, 95] width 87 height 22
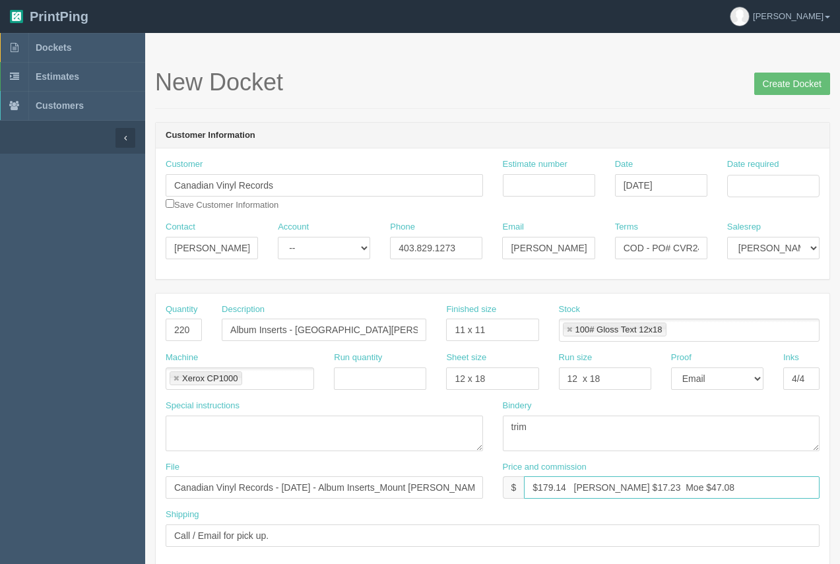
drag, startPoint x: 617, startPoint y: 490, endPoint x: 599, endPoint y: 483, distance: 18.6
click at [599, 483] on input "$179.14 Arif $17.23 Moe $47.08" at bounding box center [672, 488] width 296 height 22
drag, startPoint x: 683, startPoint y: 493, endPoint x: 656, endPoint y: 484, distance: 28.4
click at [656, 484] on input "$179.14 Arif $22.97 Moe $47.08" at bounding box center [672, 488] width 296 height 22
type input "$179.14 Arif $22.97 Moe $41.34"
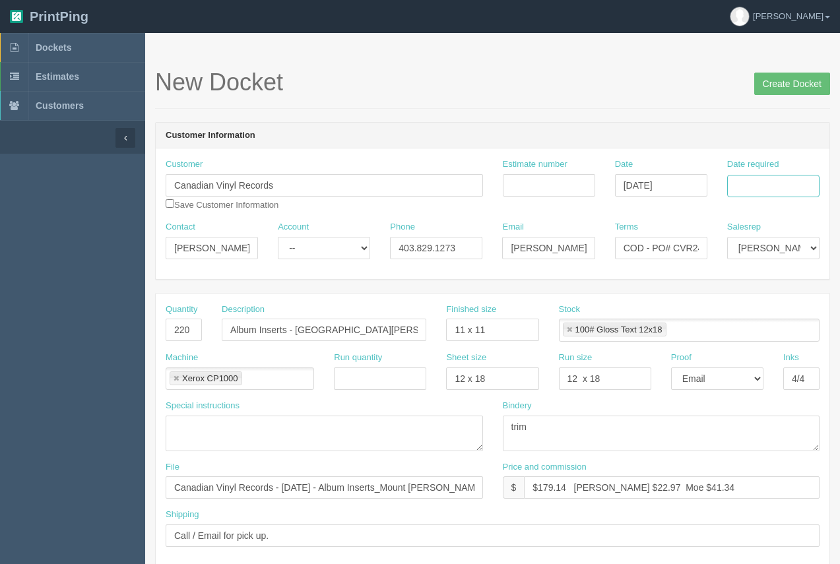
click at [742, 188] on input "Date required" at bounding box center [774, 186] width 92 height 22
click at [724, 332] on td "29" at bounding box center [720, 331] width 19 height 19
click at [768, 333] on td "2" at bounding box center [774, 331] width 17 height 19
type input "October 2, 2025"
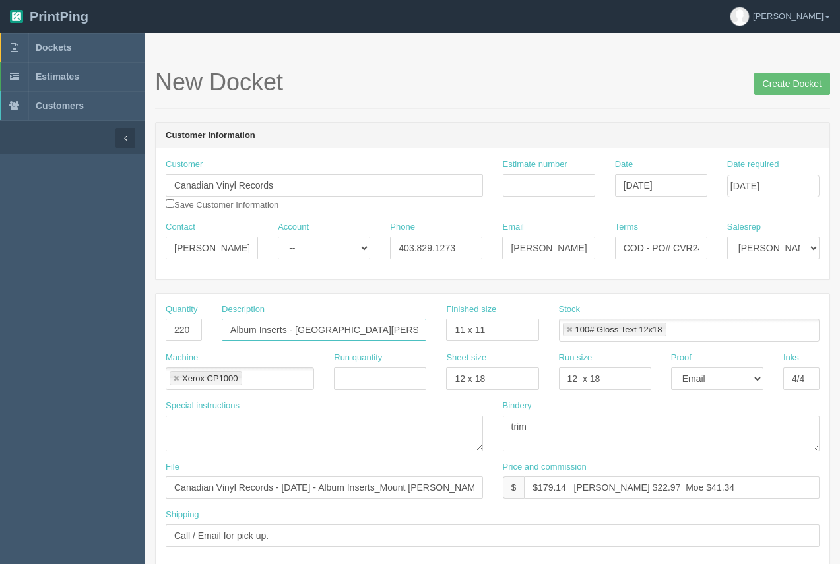
click at [364, 326] on input "Album Inserts - Mount Rushka" at bounding box center [324, 330] width 205 height 22
type input "Album Inserts - Plezher"
click at [532, 193] on input "Estimate number" at bounding box center [549, 185] width 92 height 22
type input "89554"
drag, startPoint x: 206, startPoint y: 495, endPoint x: 521, endPoint y: 491, distance: 314.9
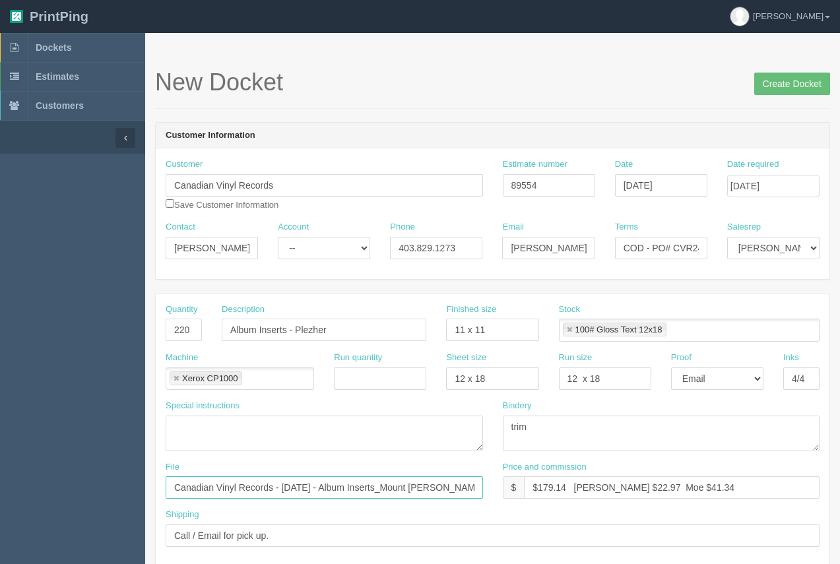
click at [521, 491] on div "File Canadian Vinyl Records - January 2025 - Album Inserts_Mount Rushka Price a…" at bounding box center [493, 485] width 674 height 48
type input "files@allrush.ca."
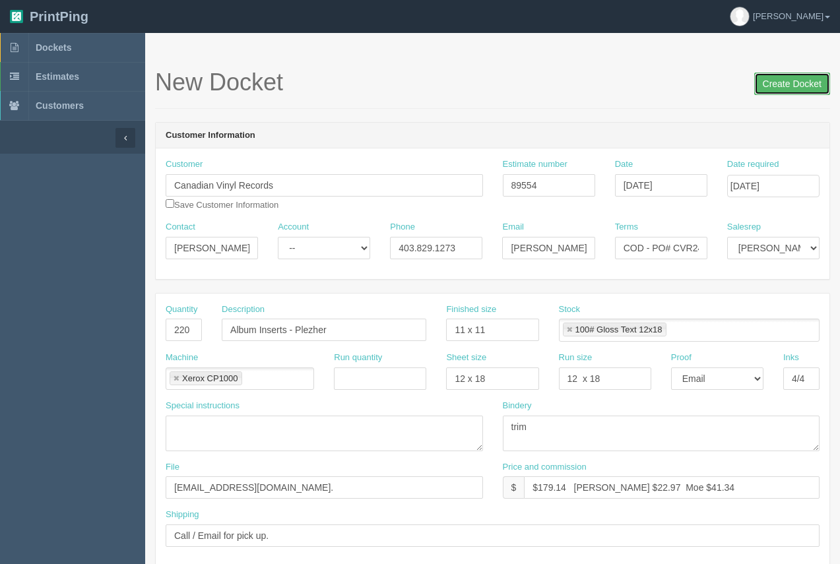
drag, startPoint x: 785, startPoint y: 83, endPoint x: 644, endPoint y: 107, distance: 143.4
click at [784, 83] on input "Create Docket" at bounding box center [793, 84] width 76 height 22
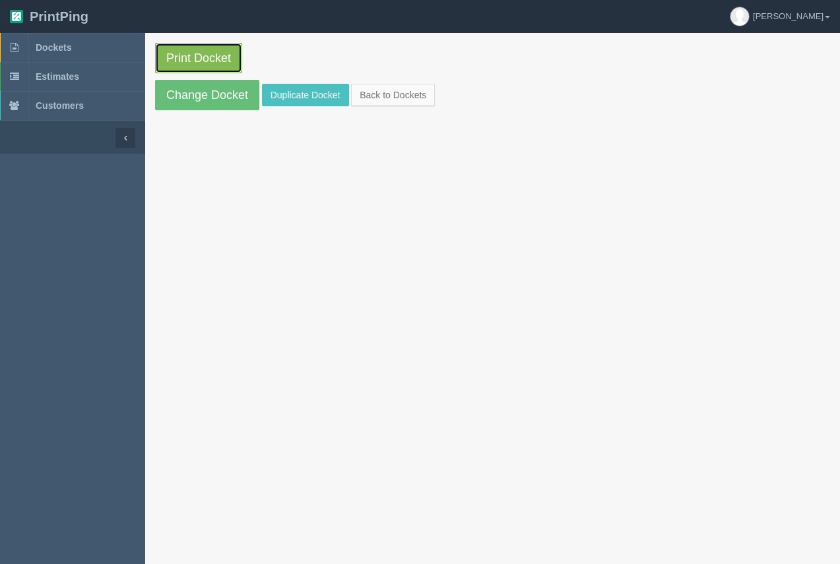
click at [211, 51] on link "Print Docket" at bounding box center [198, 58] width 87 height 30
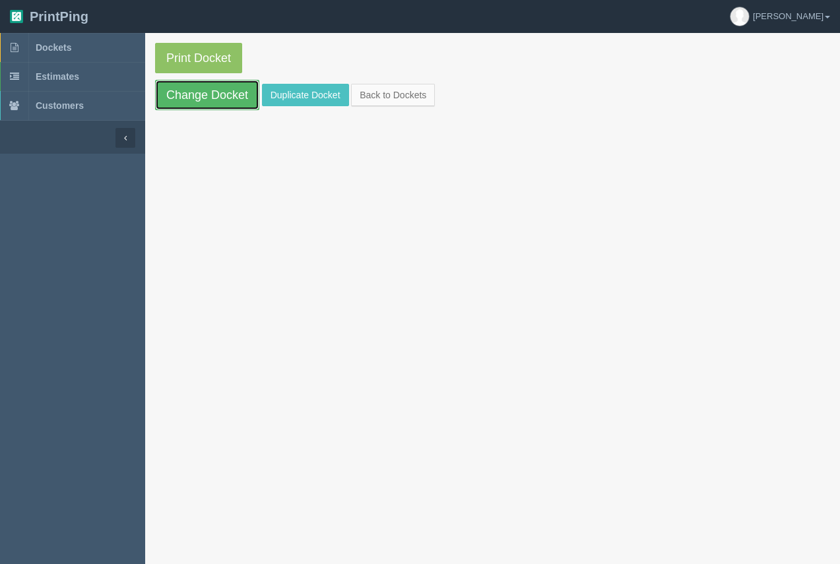
click at [226, 90] on link "Change Docket" at bounding box center [207, 95] width 104 height 30
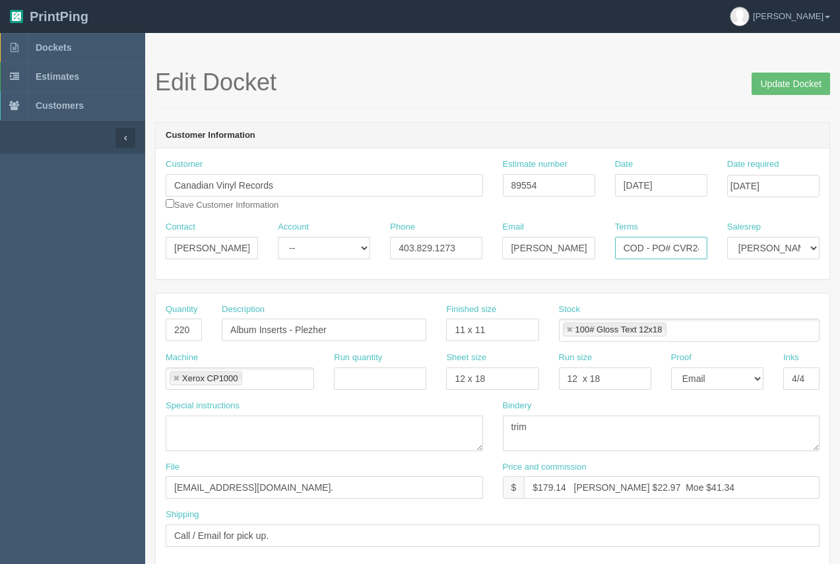
click at [691, 250] on input "COD - PO# CVR2408-002" at bounding box center [661, 248] width 92 height 22
type input "COD - PO# CVR2507-004"
click at [766, 75] on input "Update Docket" at bounding box center [791, 84] width 79 height 22
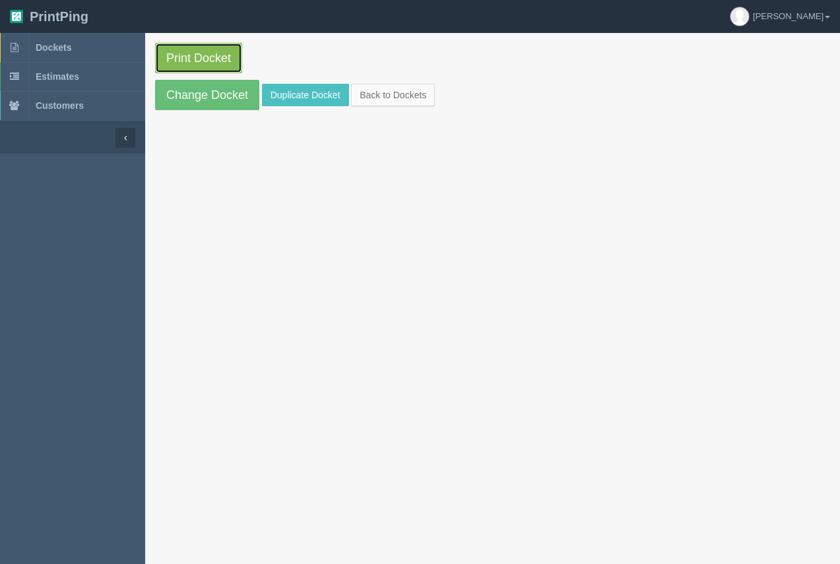
click at [209, 67] on link "Print Docket" at bounding box center [198, 58] width 87 height 30
drag, startPoint x: 16, startPoint y: 418, endPoint x: 0, endPoint y: 199, distance: 219.1
click at [11, 187] on section "Dockets Estimates Customers" at bounding box center [72, 315] width 145 height 564
click at [46, 45] on span "Dockets" at bounding box center [54, 47] width 36 height 11
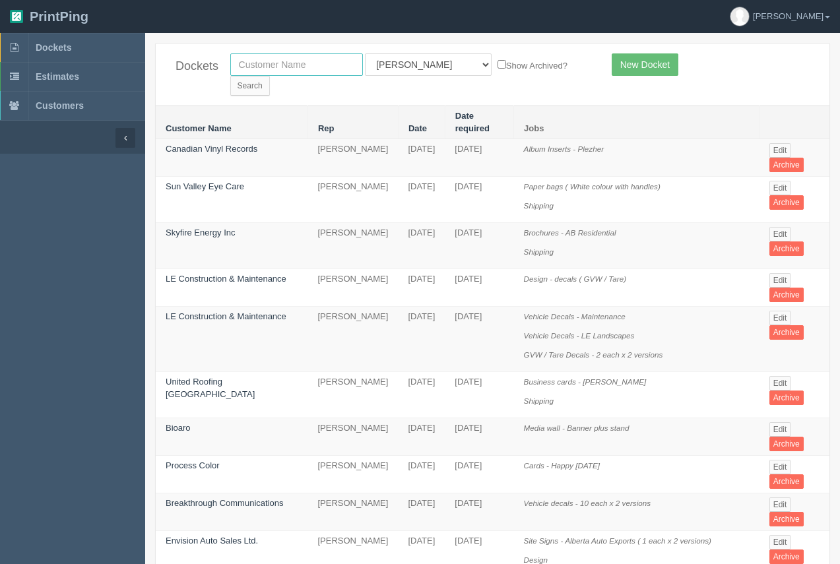
click at [297, 66] on input "text" at bounding box center [296, 64] width 133 height 22
type input "red deer"
click at [270, 76] on input "Search" at bounding box center [250, 86] width 40 height 20
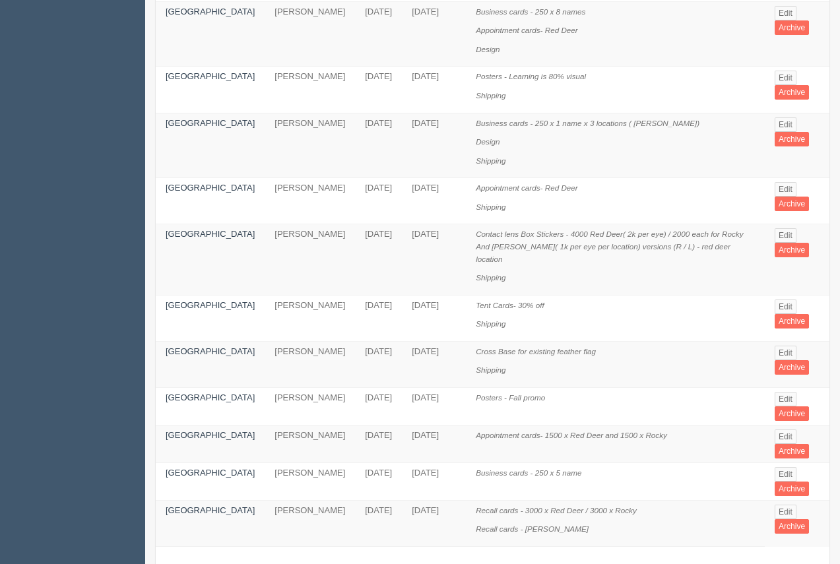
scroll to position [848, 0]
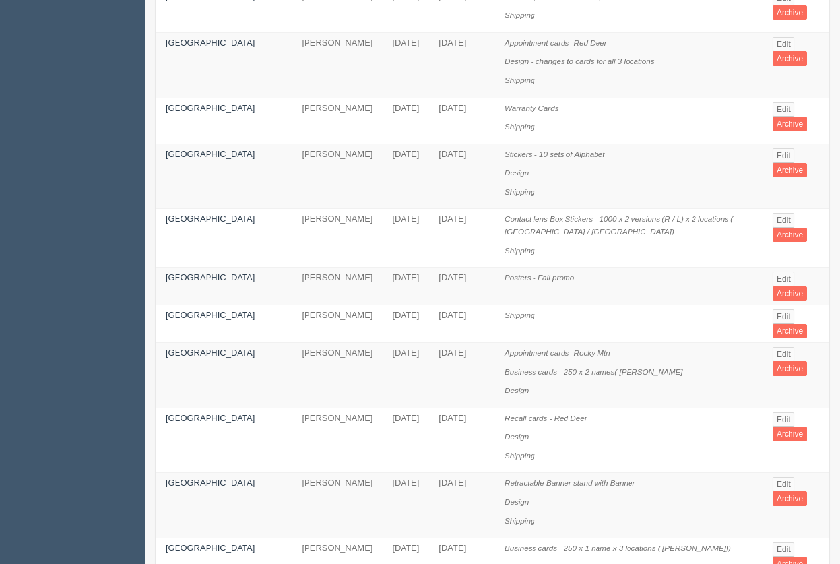
scroll to position [1028, 0]
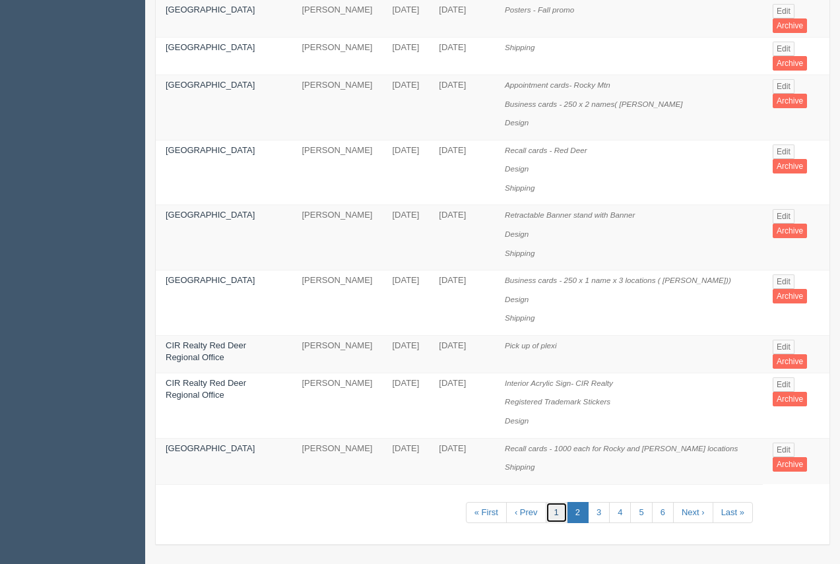
click at [552, 514] on link "1" at bounding box center [557, 513] width 22 height 22
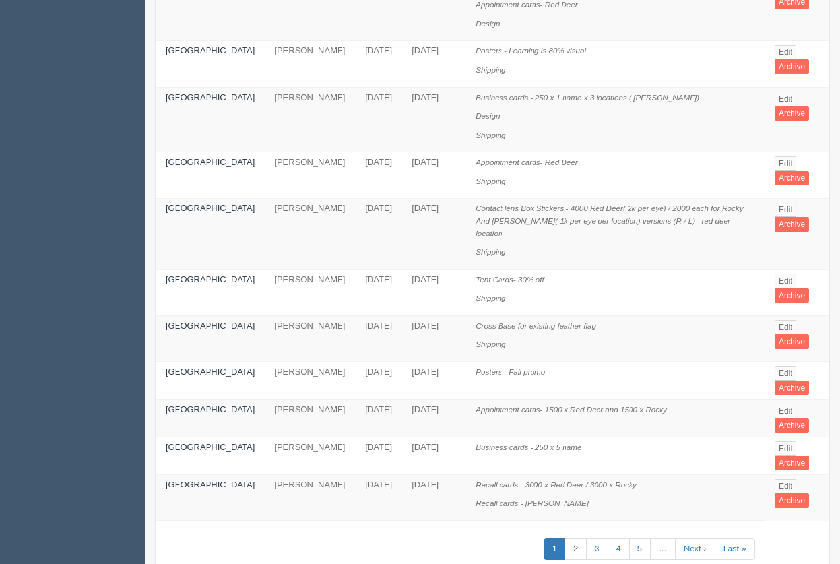
scroll to position [868, 0]
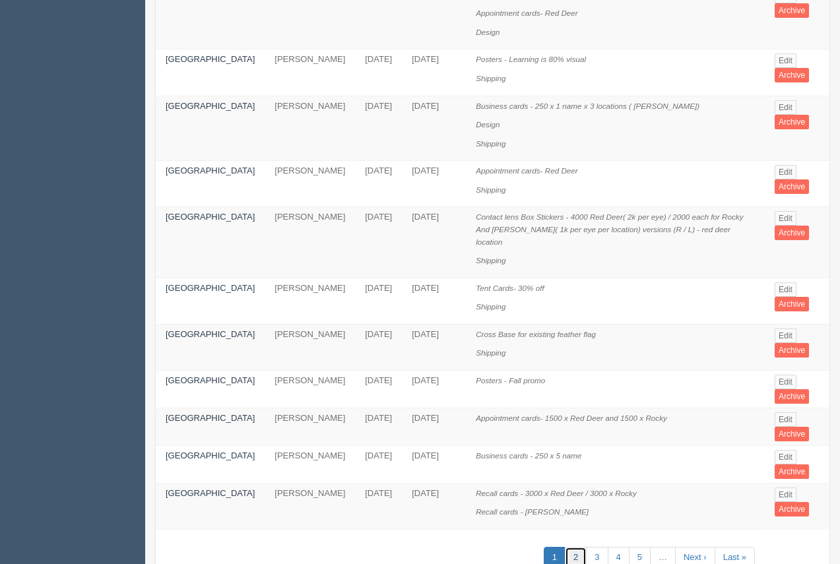
click at [573, 547] on link "2" at bounding box center [576, 558] width 22 height 22
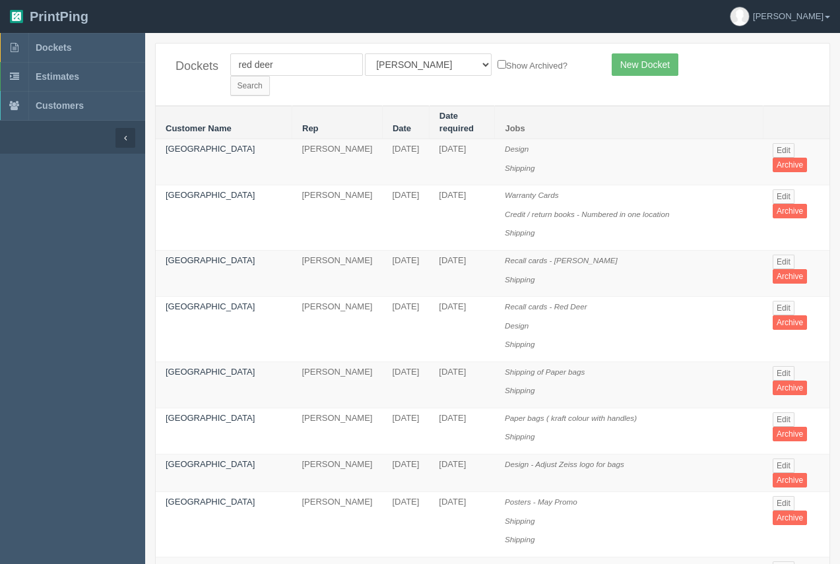
scroll to position [945, 0]
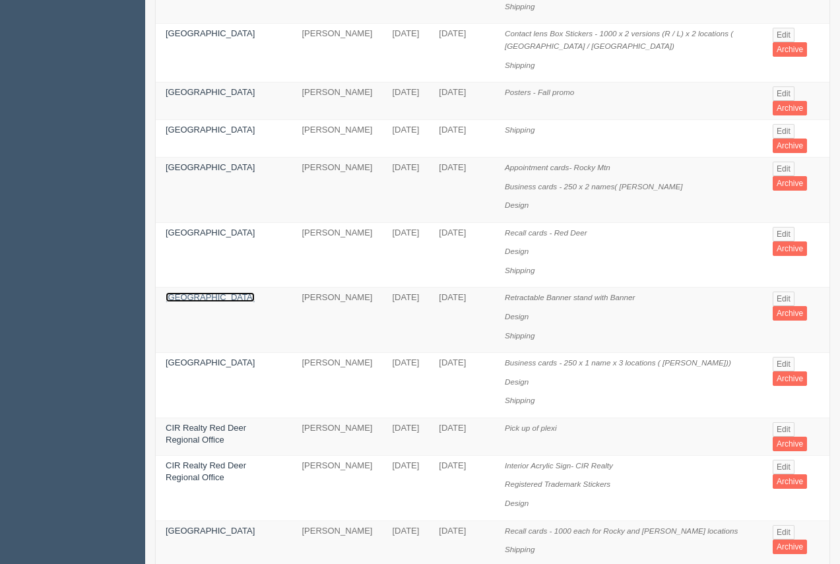
click at [221, 292] on link "Red Deer Eye Center" at bounding box center [210, 297] width 89 height 10
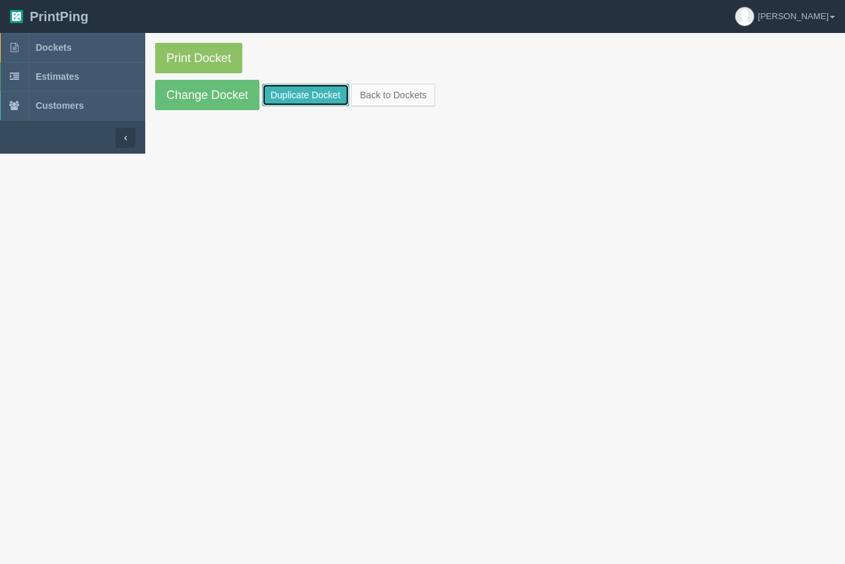
click at [300, 97] on link "Duplicate Docket" at bounding box center [305, 95] width 87 height 22
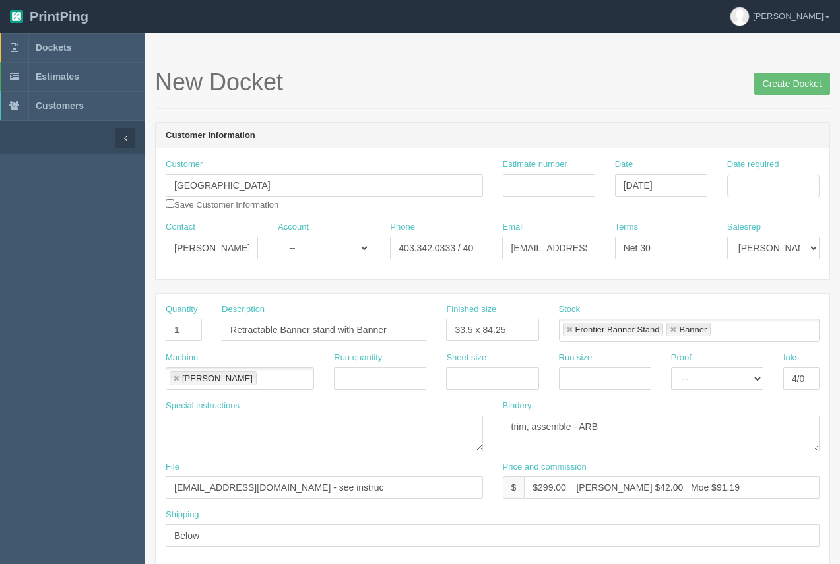
drag, startPoint x: 213, startPoint y: 261, endPoint x: 210, endPoint y: 254, distance: 7.7
click at [211, 256] on div "Contact Kevin" at bounding box center [212, 245] width 112 height 48
click at [208, 254] on input "Kevin" at bounding box center [212, 248] width 92 height 22
drag, startPoint x: 207, startPoint y: 252, endPoint x: 44, endPoint y: 289, distance: 168.0
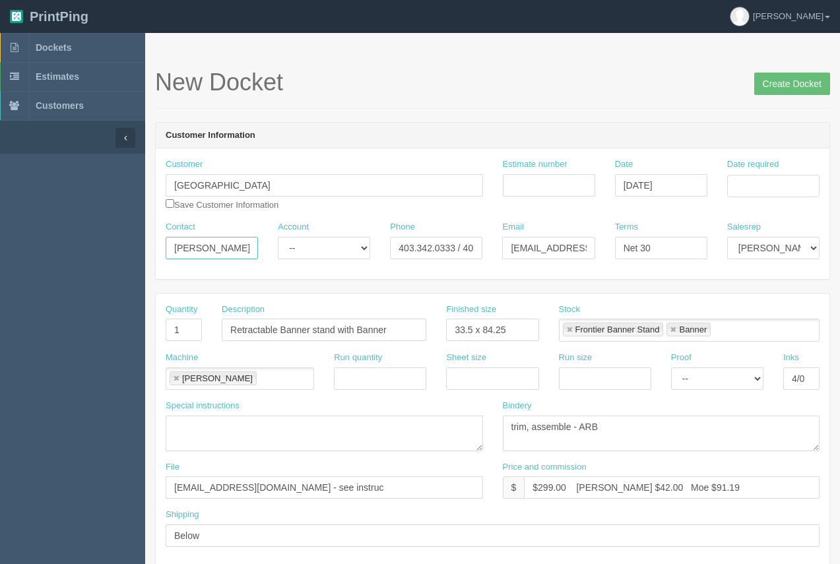
type input "Aurea"
drag, startPoint x: 458, startPoint y: 251, endPoint x: 524, endPoint y: 261, distance: 67.5
click at [527, 263] on div "Contact Aurea Account -- Existing Client Allrush Client Rep Client Phone 403.34…" at bounding box center [493, 245] width 674 height 48
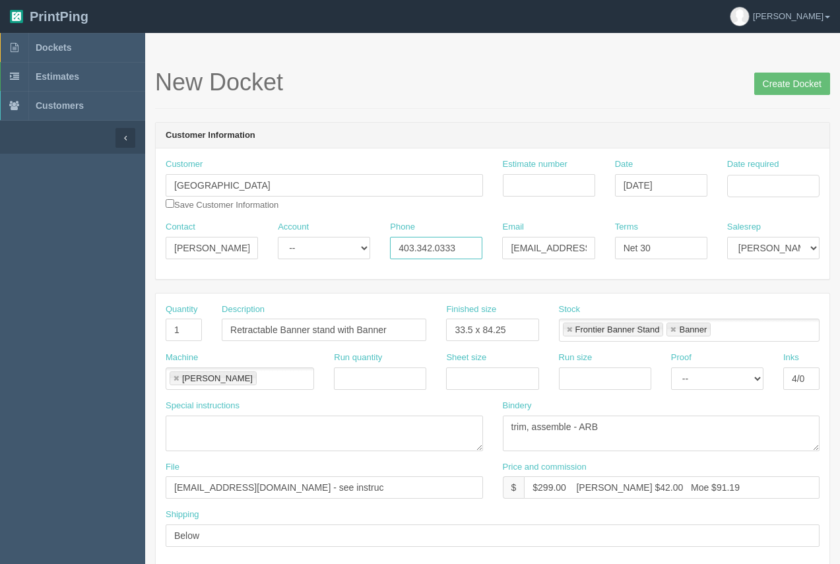
type input "403.342.0333"
drag, startPoint x: 506, startPoint y: 248, endPoint x: 627, endPoint y: 260, distance: 121.4
click at [708, 259] on div "Contact Aurea Account -- Existing Client Allrush Client Rep Client Phone 403.34…" at bounding box center [493, 245] width 674 height 48
paste input "dispensing@reddeereyecare"
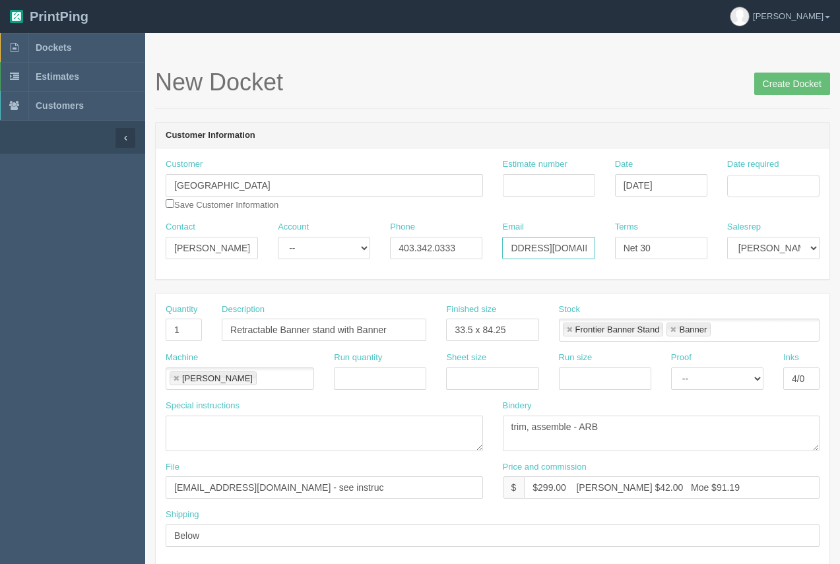
scroll to position [0, 63]
type input "dispensing@reddeereyecare.com"
click at [768, 189] on input "Date required" at bounding box center [774, 186] width 92 height 22
click at [721, 332] on td "29" at bounding box center [720, 331] width 19 height 19
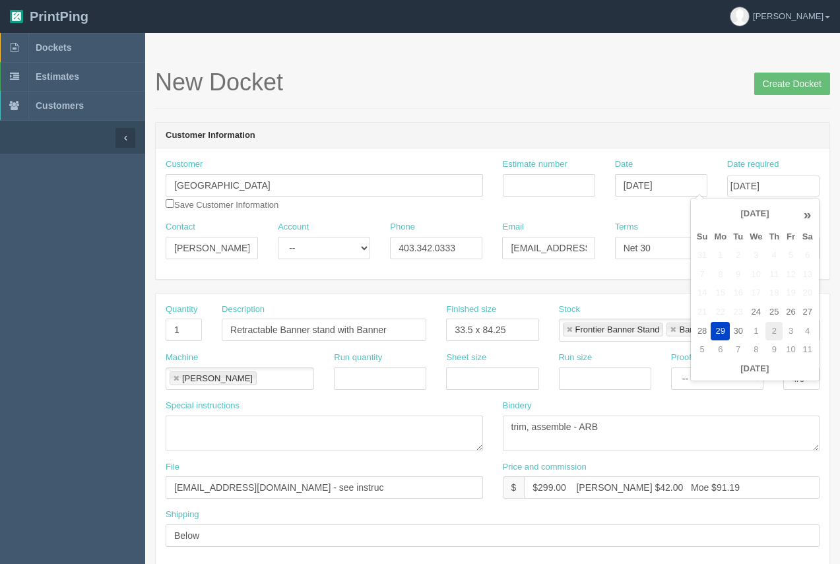
click at [773, 330] on td "2" at bounding box center [774, 331] width 17 height 19
click at [637, 106] on div "New Docket Create Docket" at bounding box center [492, 89] width 675 height 40
click at [777, 187] on input "October 2, 2025" at bounding box center [774, 186] width 92 height 22
click at [719, 273] on td "6" at bounding box center [720, 274] width 19 height 19
type input "October 6, 2025"
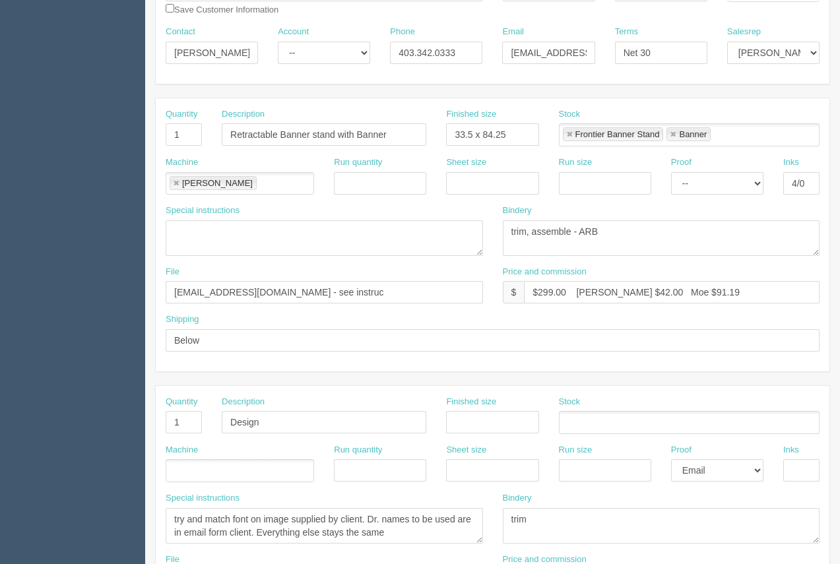
scroll to position [196, 0]
drag, startPoint x: 570, startPoint y: 295, endPoint x: 539, endPoint y: 290, distance: 30.8
click at [539, 290] on input "$299.00 Arif $42.00 Moe $91.19" at bounding box center [672, 292] width 296 height 22
click at [553, 292] on input "$3235.00 Arif $42.00 Moe $91.19" at bounding box center [672, 292] width 296 height 22
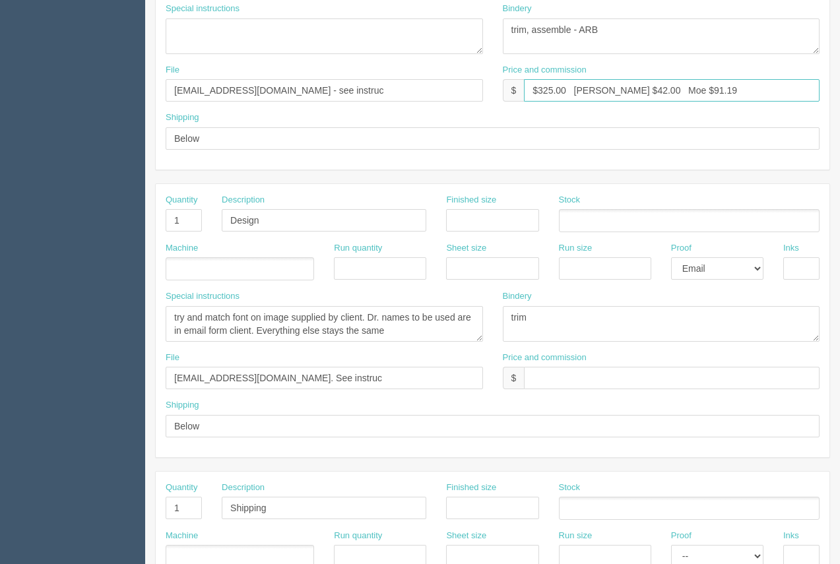
scroll to position [396, 0]
type input "$325.00 Arif $42.00 Moe $91.19"
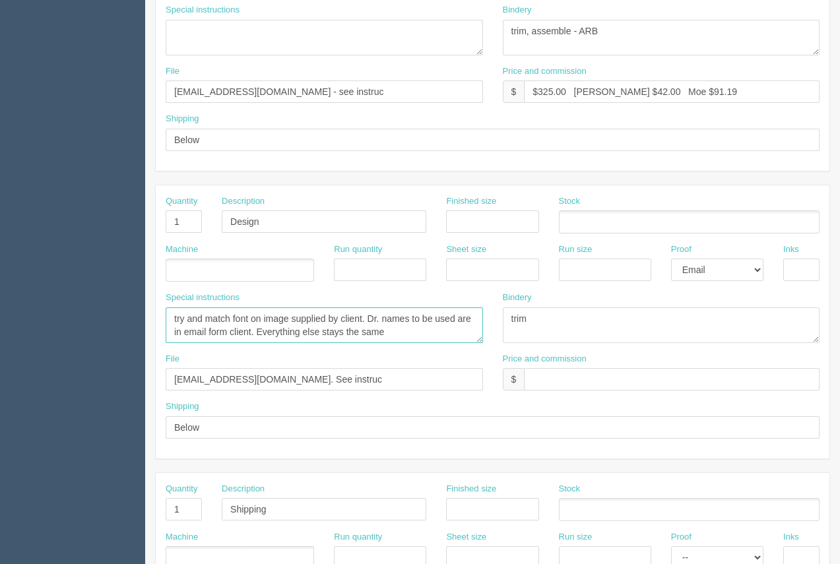
drag, startPoint x: 398, startPoint y: 336, endPoint x: 120, endPoint y: 300, distance: 280.3
click at [120, 300] on section "Dockets Estimates Customers" at bounding box center [420, 220] width 840 height 1166
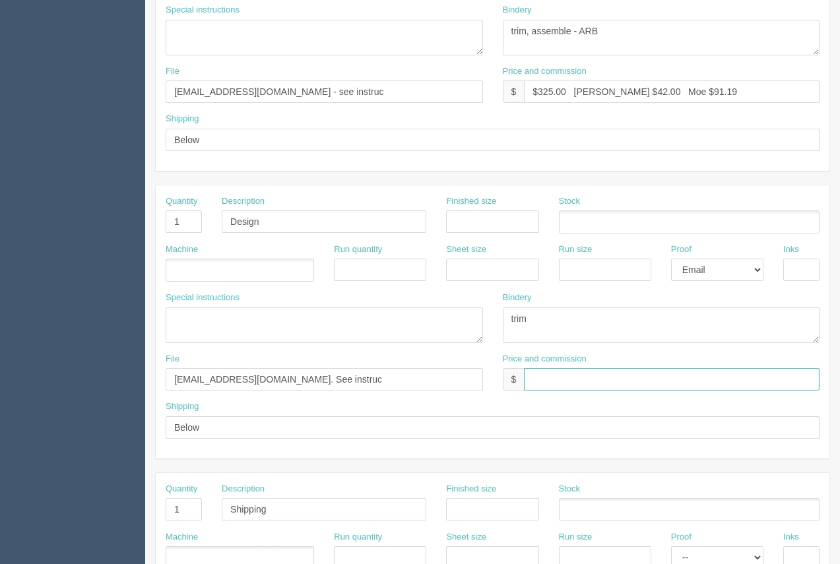
click at [540, 386] on input "text" at bounding box center [672, 379] width 296 height 22
drag, startPoint x: 585, startPoint y: 309, endPoint x: 479, endPoint y: 327, distance: 107.1
click at [477, 327] on div "Special instructions try and match font on image supplied by client. Dr. names …" at bounding box center [493, 322] width 674 height 61
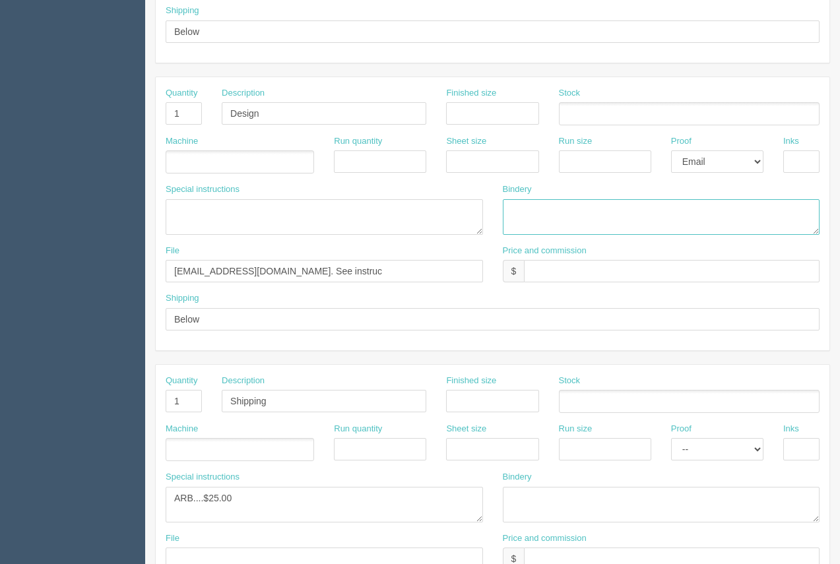
scroll to position [501, 0]
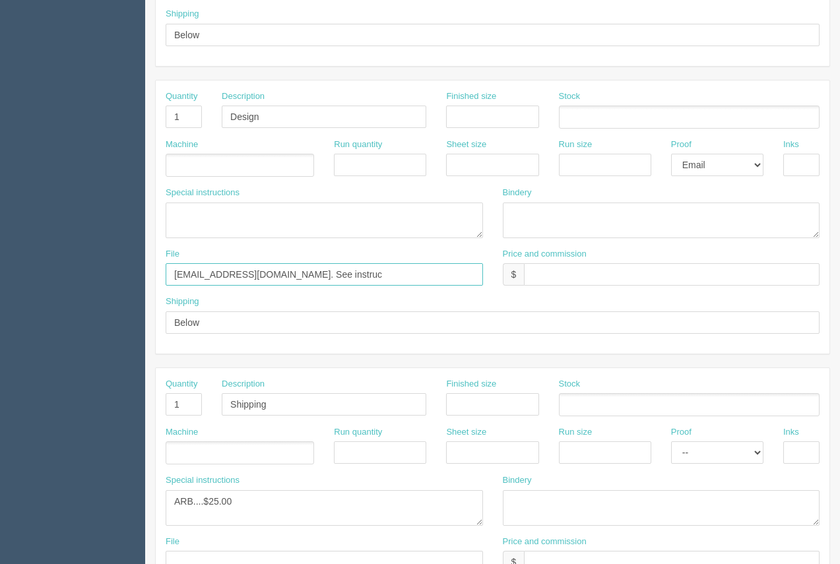
drag, startPoint x: 335, startPoint y: 277, endPoint x: 238, endPoint y: 267, distance: 97.6
click at [238, 267] on input "files@allrush.ca. See instruc" at bounding box center [325, 274] width 318 height 22
type input "files@allrush.ca"
drag, startPoint x: 209, startPoint y: 327, endPoint x: 130, endPoint y: 322, distance: 78.7
click at [130, 322] on section "Dockets Estimates Customers" at bounding box center [420, 115] width 840 height 1166
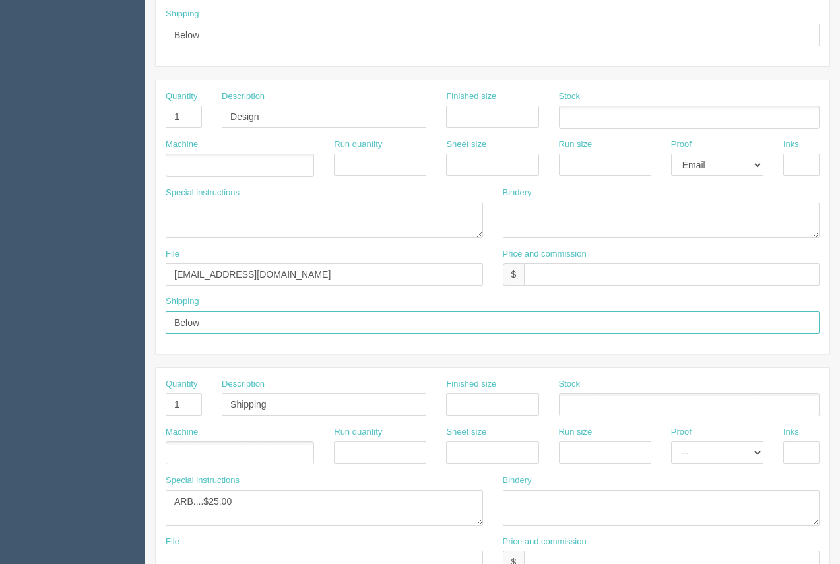
scroll to position [7, 0]
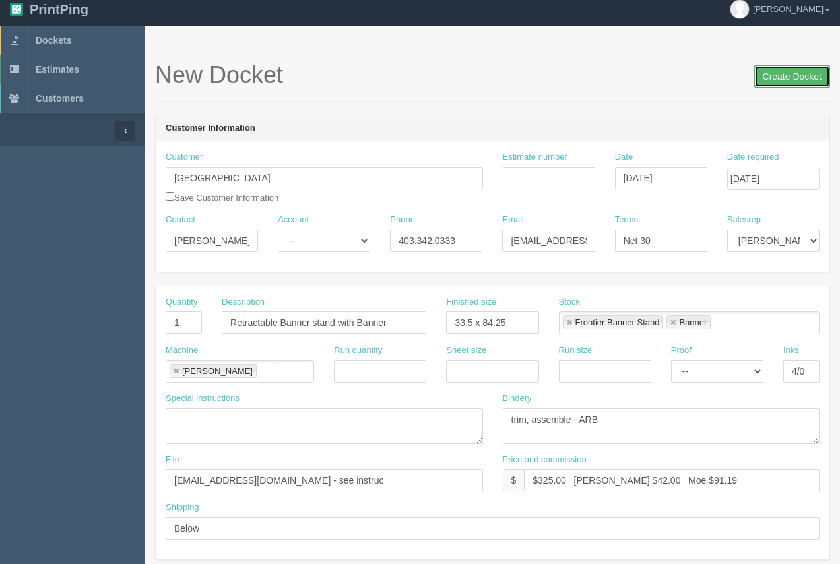
click at [778, 81] on input "Create Docket" at bounding box center [793, 76] width 76 height 22
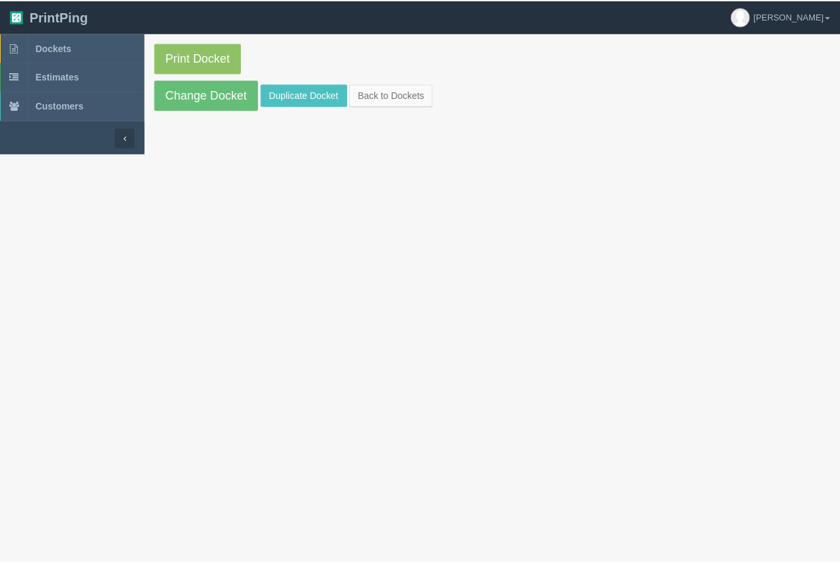
scroll to position [945, 0]
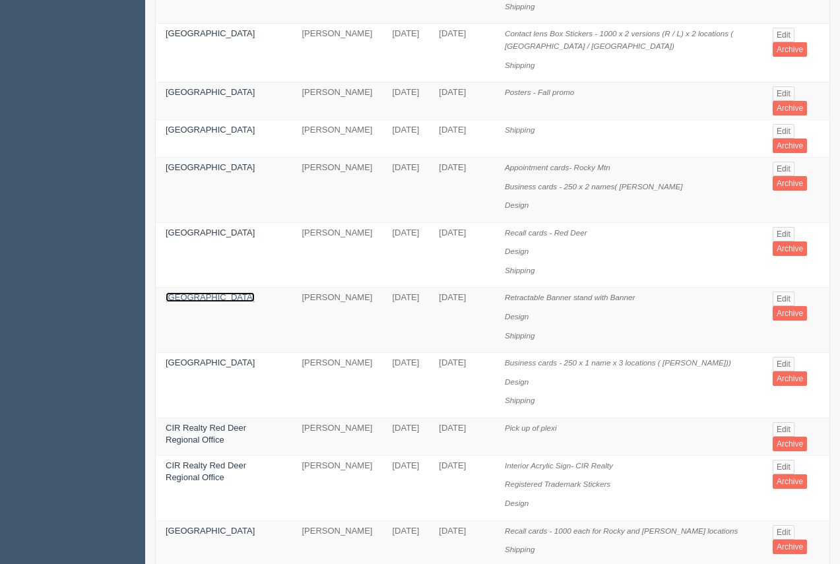
click at [187, 292] on link "Red Deer Eye Center" at bounding box center [210, 297] width 89 height 10
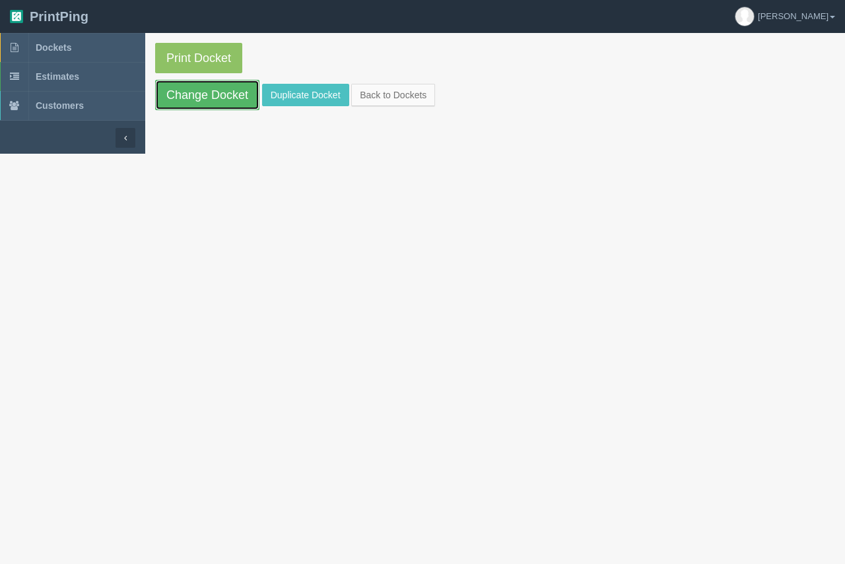
click at [211, 88] on link "Change Docket" at bounding box center [207, 95] width 104 height 30
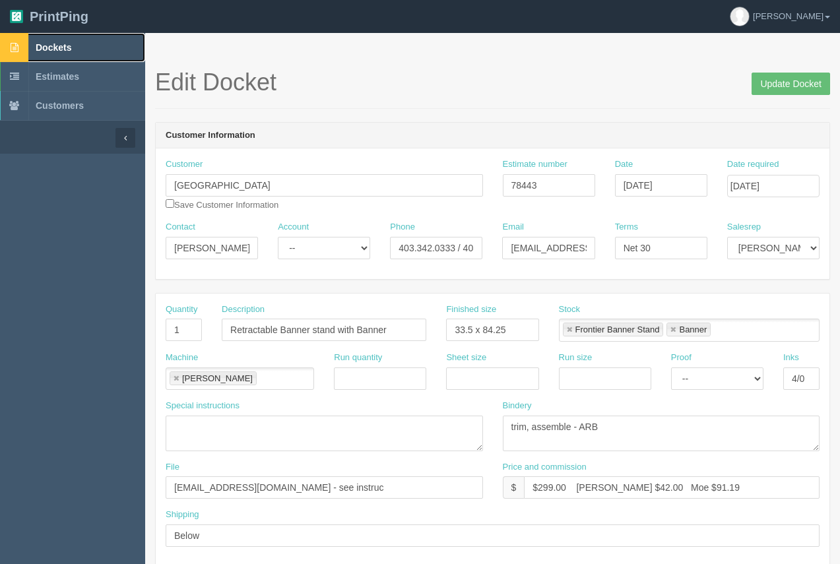
click at [57, 46] on span "Dockets" at bounding box center [54, 47] width 36 height 11
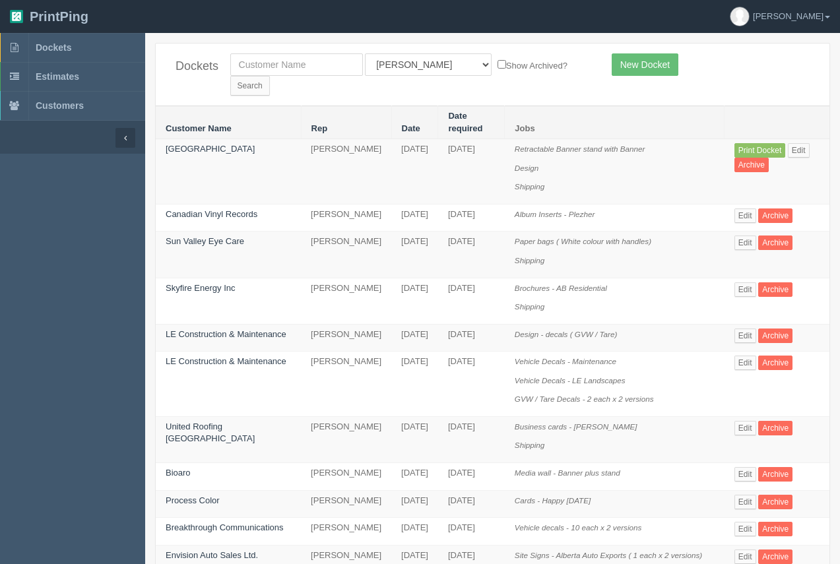
click at [238, 139] on td "Red Deer Eye Center" at bounding box center [228, 171] width 145 height 65
click at [192, 144] on link "Red Deer Eye Center" at bounding box center [210, 149] width 89 height 10
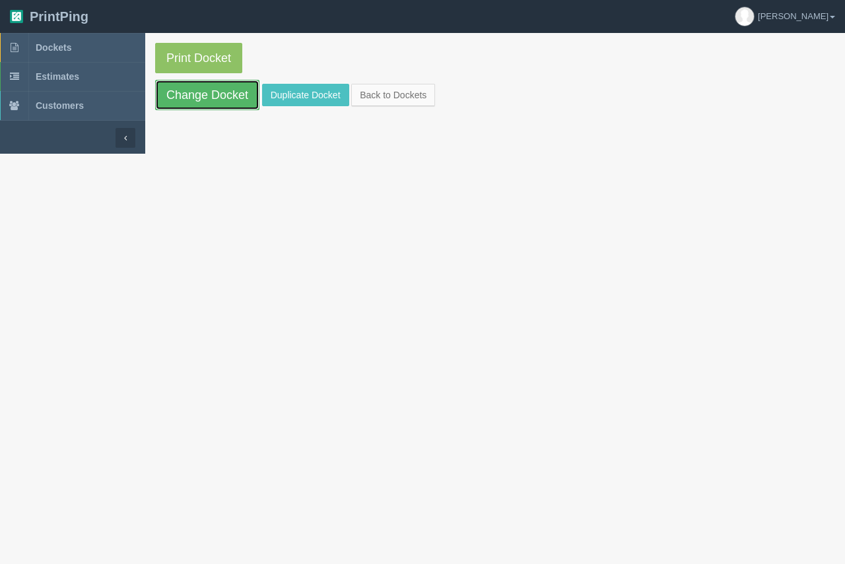
click at [211, 102] on link "Change Docket" at bounding box center [207, 95] width 104 height 30
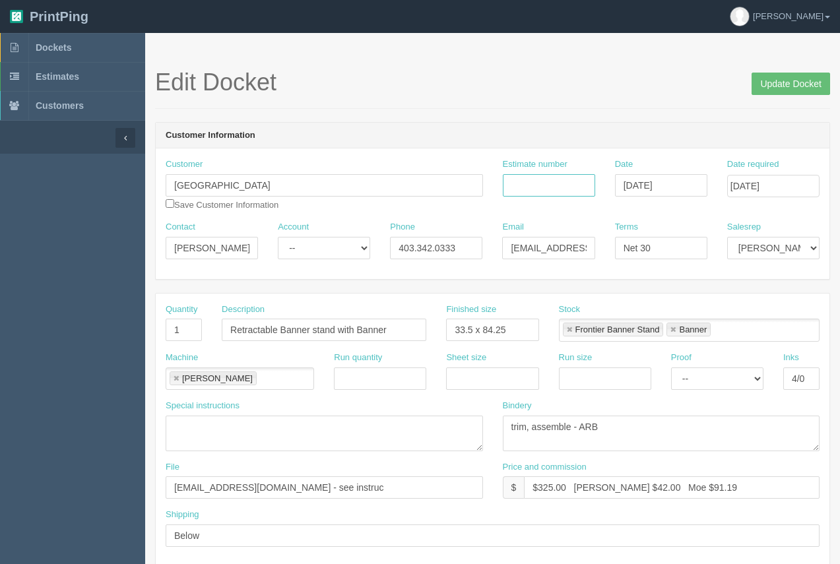
click at [518, 194] on input "Estimate number" at bounding box center [549, 185] width 92 height 22
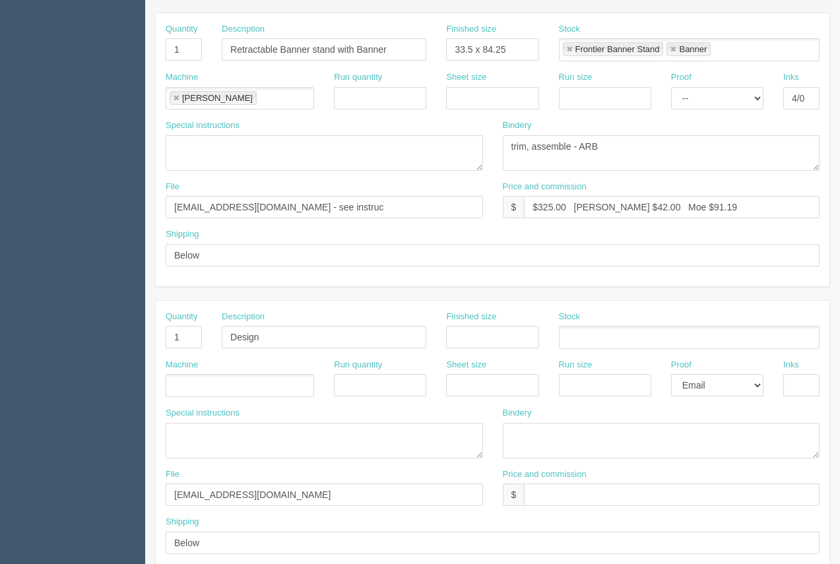
scroll to position [261, 0]
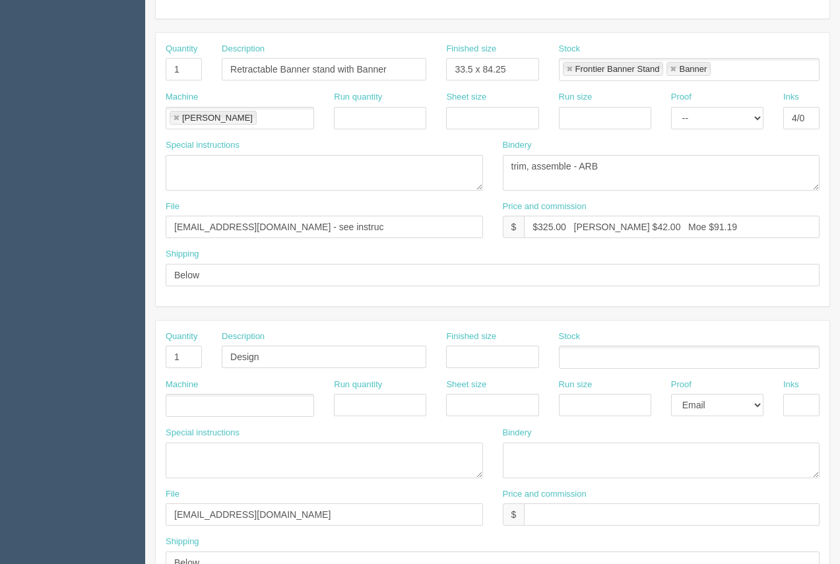
type input "92664"
drag, startPoint x: 621, startPoint y: 229, endPoint x: 600, endPoint y: 228, distance: 20.5
click at [600, 228] on input "$325.00 Arif $42.00 Moe $91.19" at bounding box center [672, 227] width 296 height 22
click at [604, 228] on input "$325.00 Arif $548.72 Moe $91.19" at bounding box center [672, 227] width 296 height 22
drag, startPoint x: 692, startPoint y: 222, endPoint x: 653, endPoint y: 227, distance: 39.2
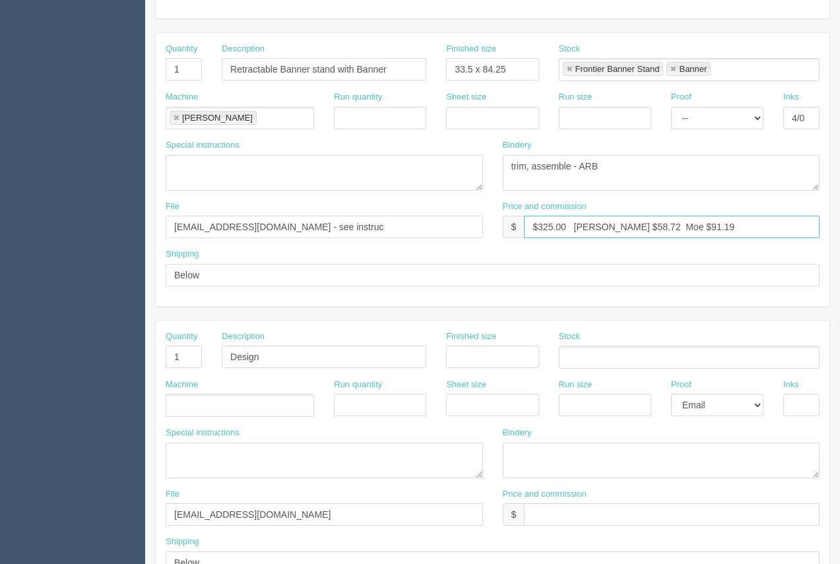
click at [653, 227] on input "$325.00 Arif $58.72 Moe $91.19" at bounding box center [672, 227] width 296 height 22
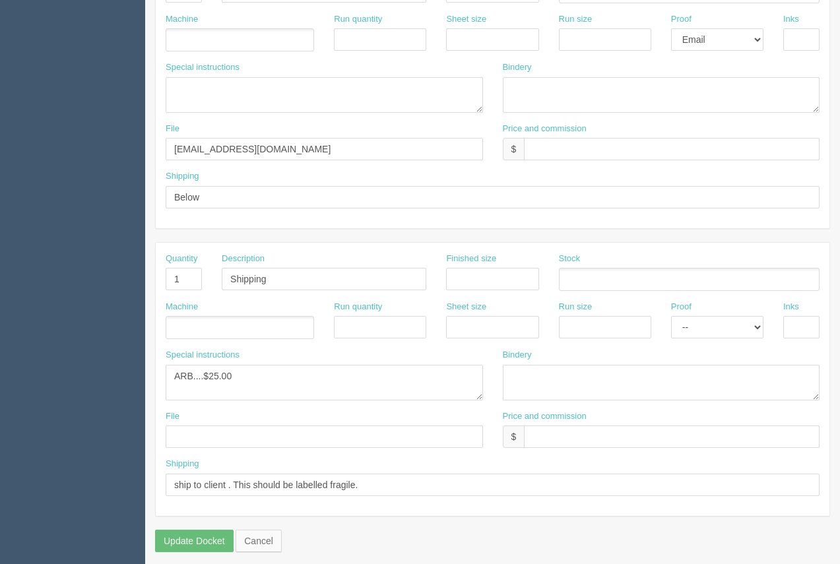
scroll to position [634, 0]
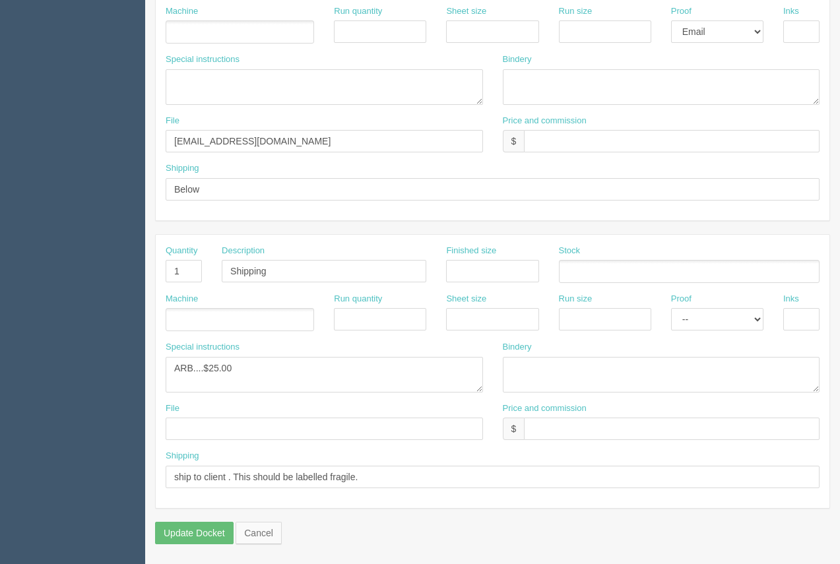
type input "$325.00 Arif $58.72 Moe $98.51"
click at [218, 367] on textarea "ARB....$25.00" at bounding box center [325, 375] width 318 height 36
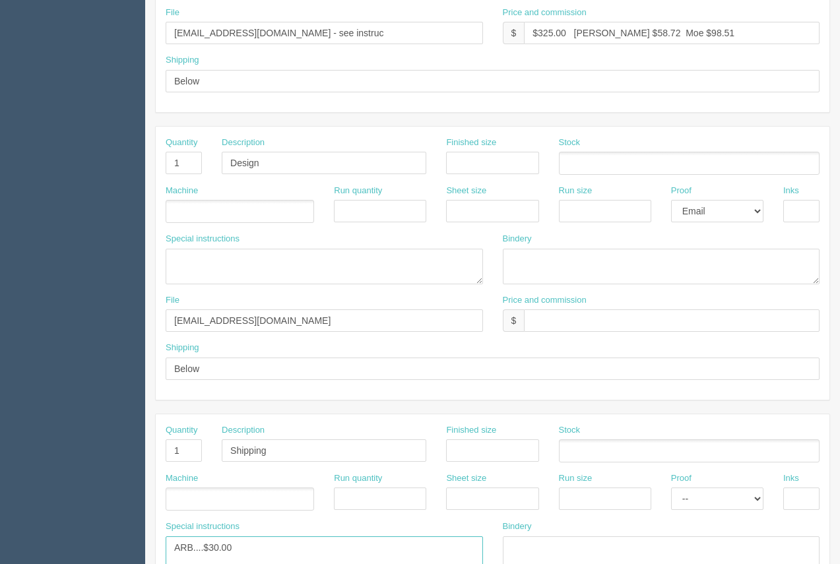
scroll to position [459, 0]
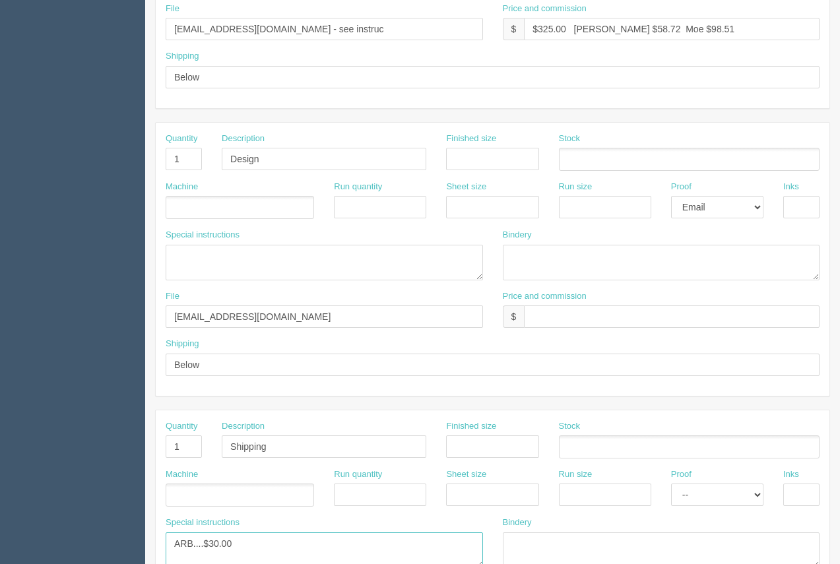
type textarea "ARB....$30.00"
click at [265, 322] on input "files@allrush.ca" at bounding box center [325, 317] width 318 height 22
type input "files@allrush.ca - See instruc"
click at [324, 22] on input "files@allrush.ca - see instruc" at bounding box center [325, 29] width 318 height 22
type input "files@allrush.ca - See instruc below"
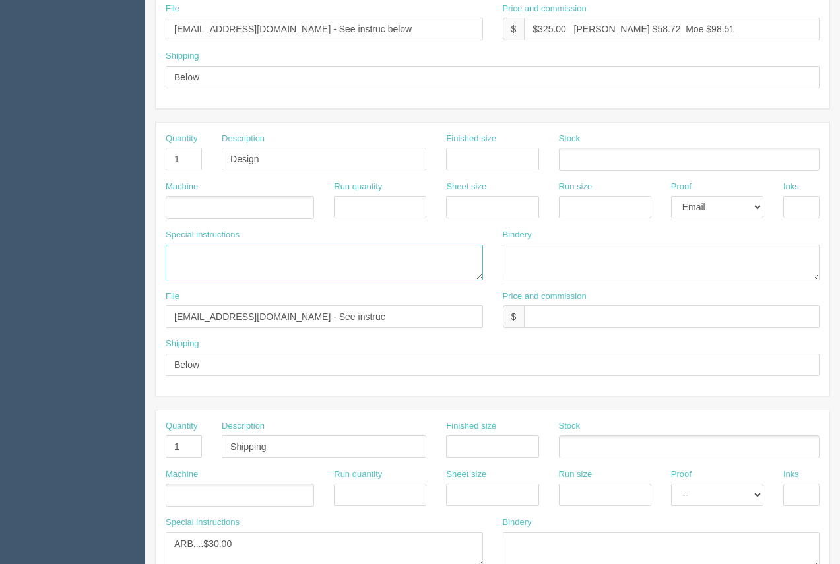
click at [227, 251] on textarea at bounding box center [325, 263] width 318 height 36
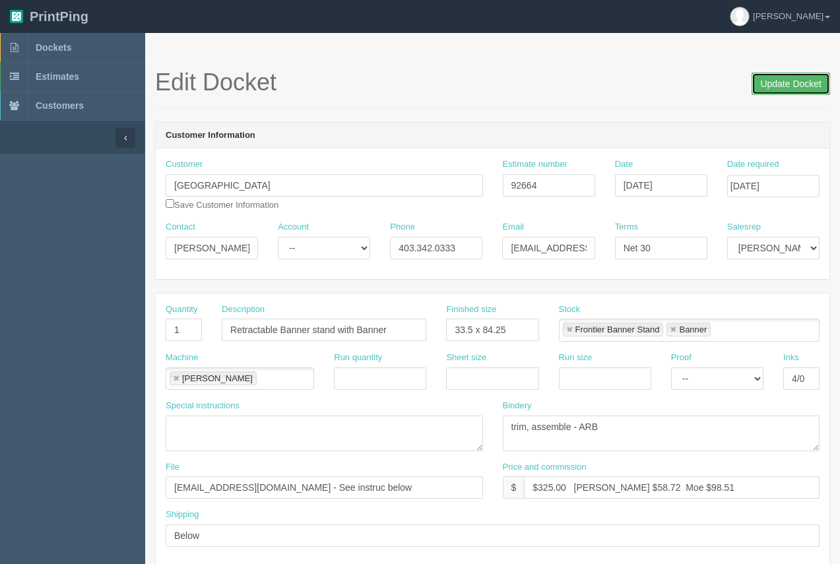
click at [809, 84] on input "Update Docket" at bounding box center [791, 84] width 79 height 22
click at [63, 50] on span "Dockets" at bounding box center [54, 47] width 36 height 11
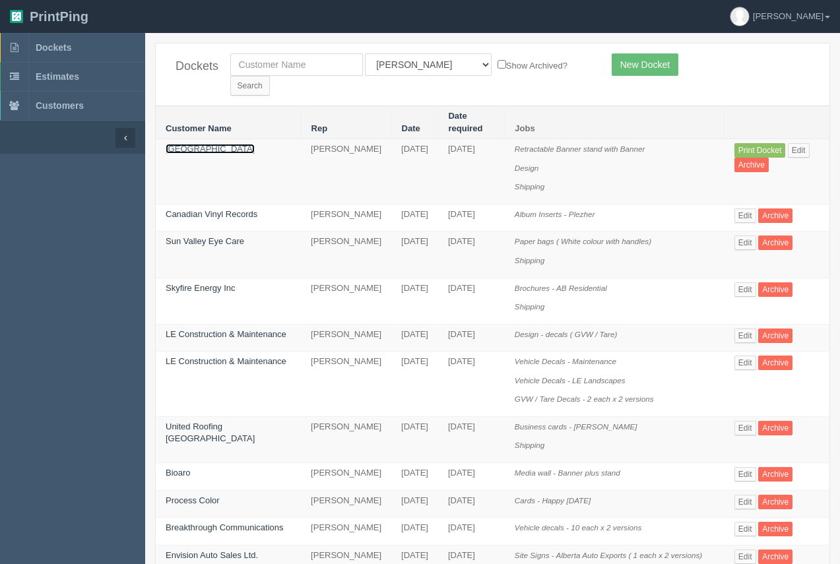
click at [193, 144] on link "Red Deer Eye Center" at bounding box center [210, 149] width 89 height 10
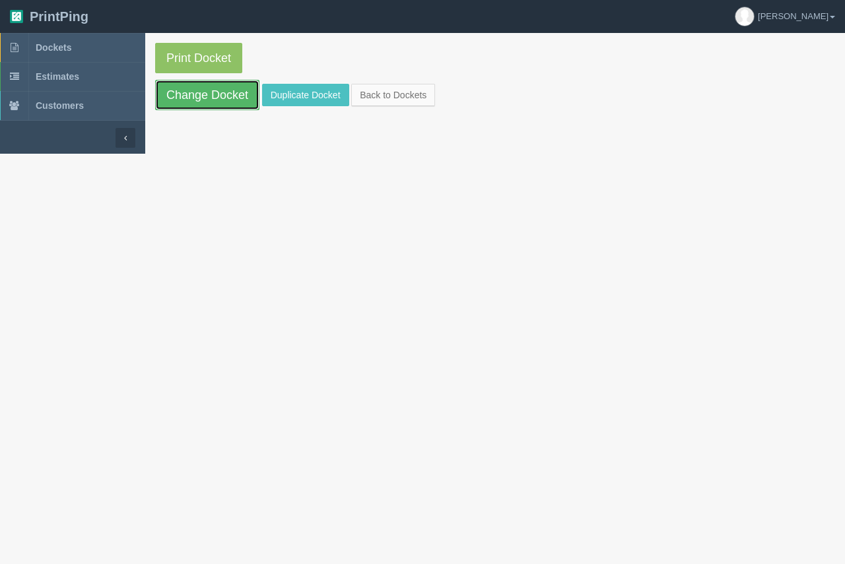
click at [210, 88] on link "Change Docket" at bounding box center [207, 95] width 104 height 30
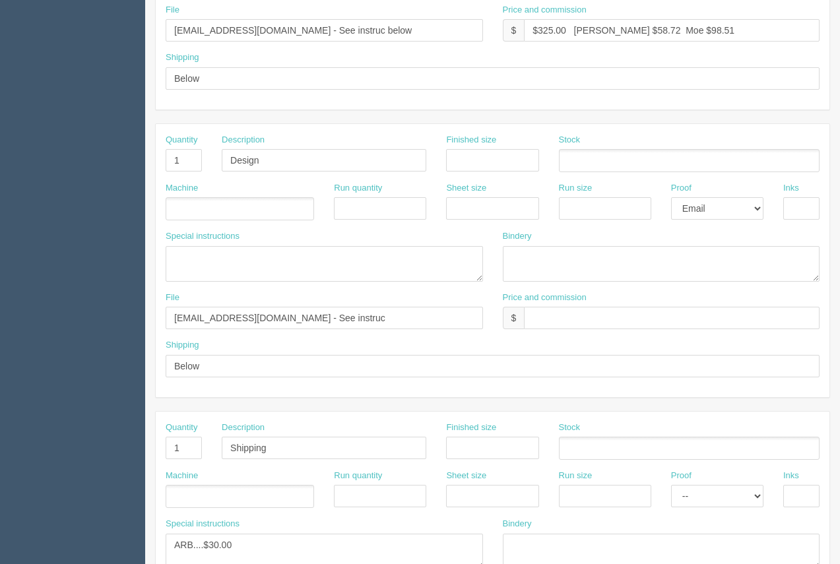
scroll to position [465, 0]
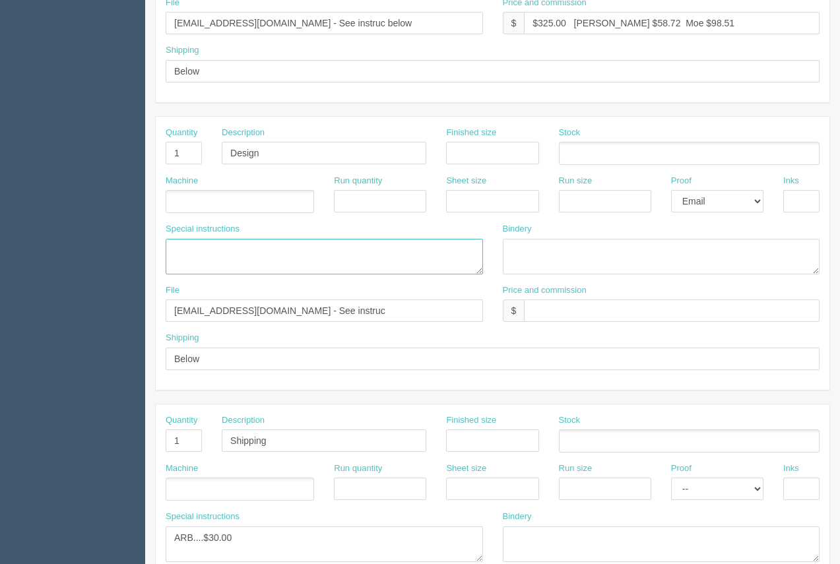
click at [222, 244] on textarea at bounding box center [325, 257] width 318 height 36
click at [229, 252] on textarea "Original babbner file - September 2022. Make adjustments as per client email" at bounding box center [325, 257] width 318 height 36
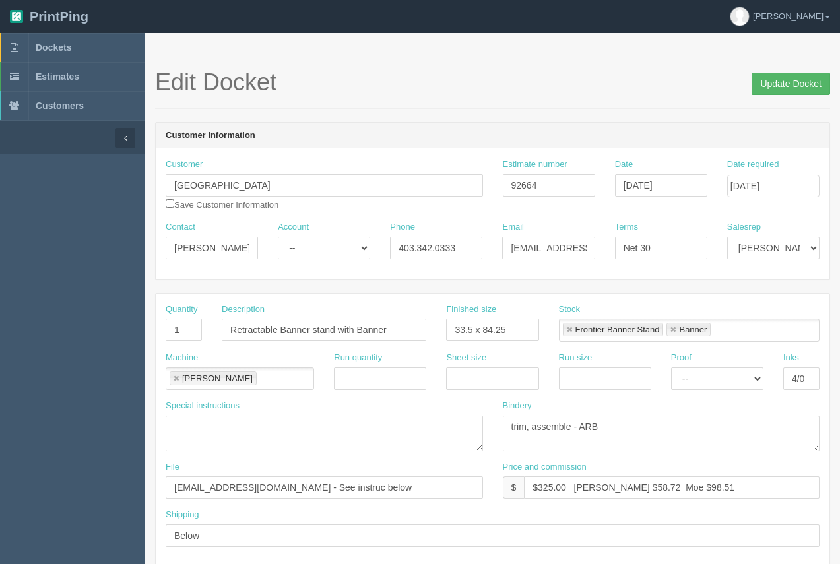
type textarea "Original banner file - September 2022. Make adjustments as per client email"
click at [796, 90] on input "Update Docket" at bounding box center [791, 84] width 79 height 22
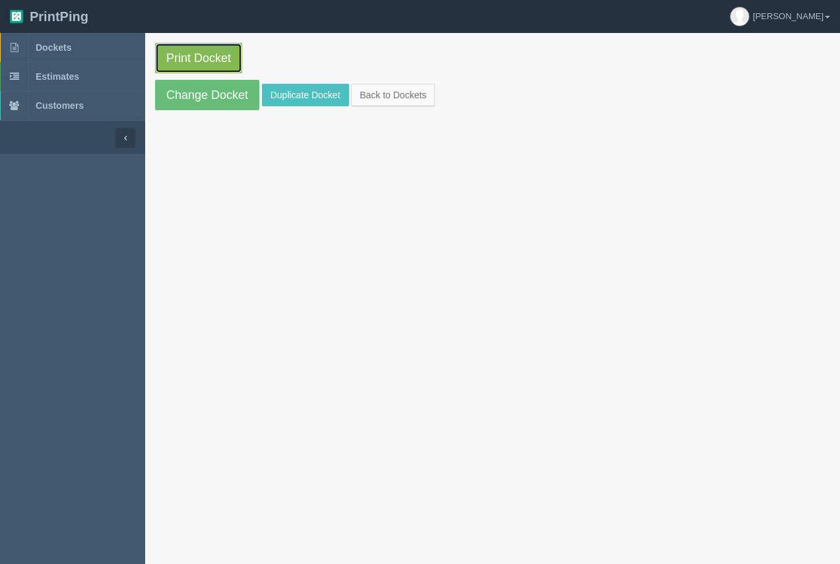
click at [185, 59] on link "Print Docket" at bounding box center [198, 58] width 87 height 30
